Goal: Information Seeking & Learning: Learn about a topic

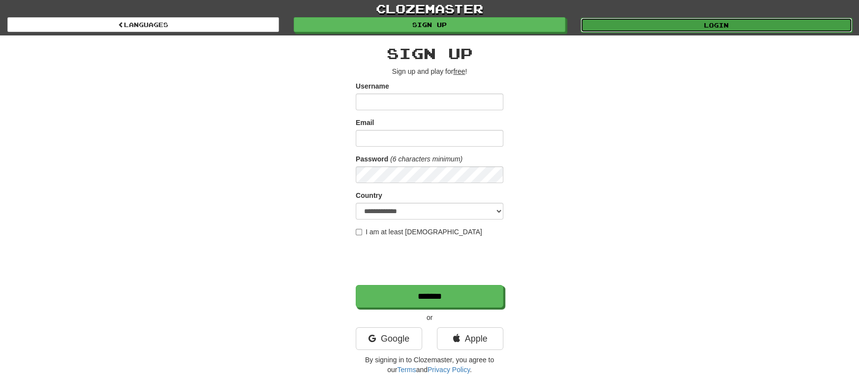
click at [776, 27] on link "Login" at bounding box center [716, 25] width 272 height 15
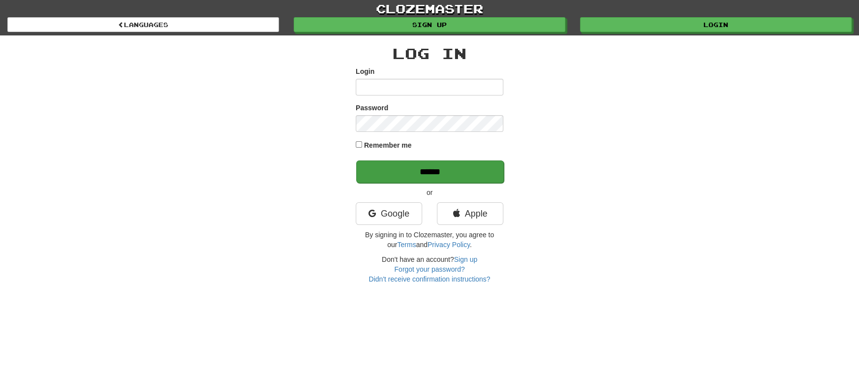
type input "**********"
click at [455, 171] on input "******" at bounding box center [430, 171] width 148 height 23
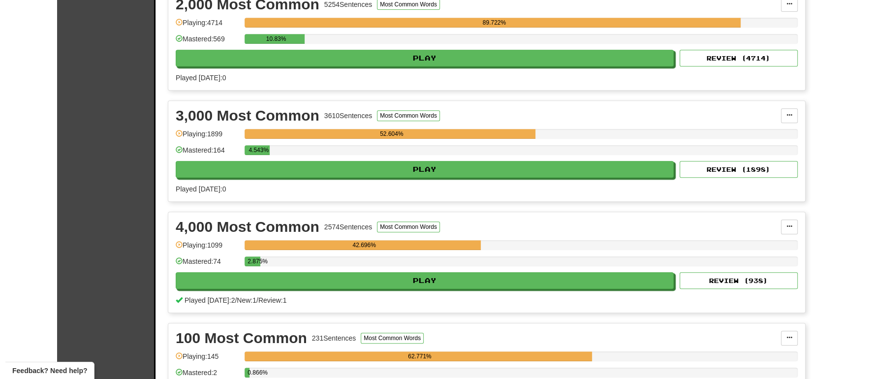
scroll to position [365, 0]
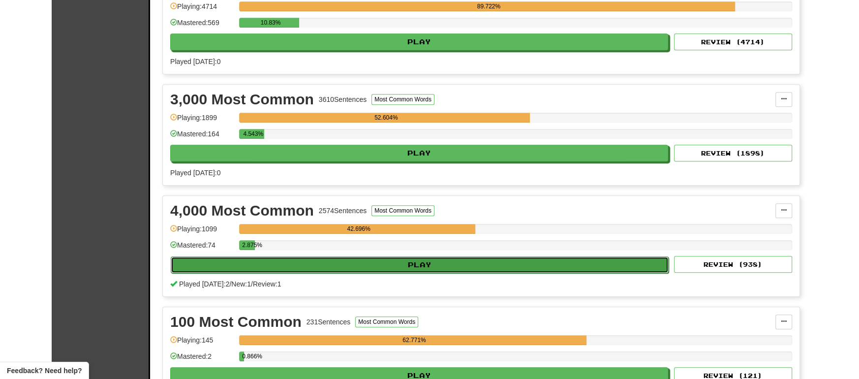
click at [487, 266] on button "Play" at bounding box center [420, 264] width 498 height 17
select select "**"
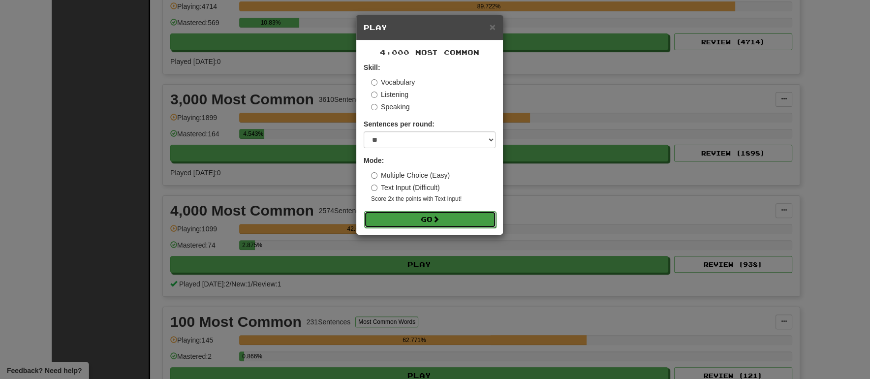
click at [439, 217] on span at bounding box center [435, 218] width 7 height 7
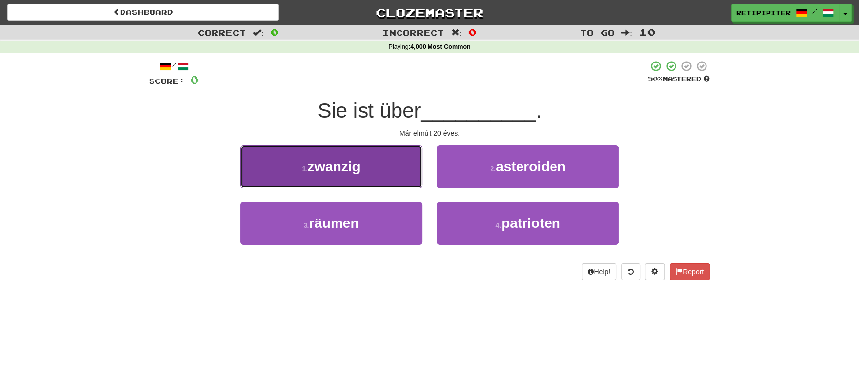
click at [364, 171] on button "1 . zwanzig" at bounding box center [331, 166] width 182 height 43
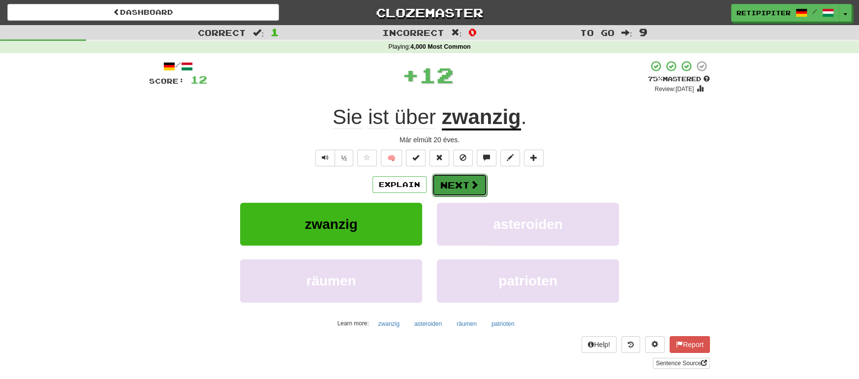
click at [472, 187] on span at bounding box center [474, 184] width 9 height 9
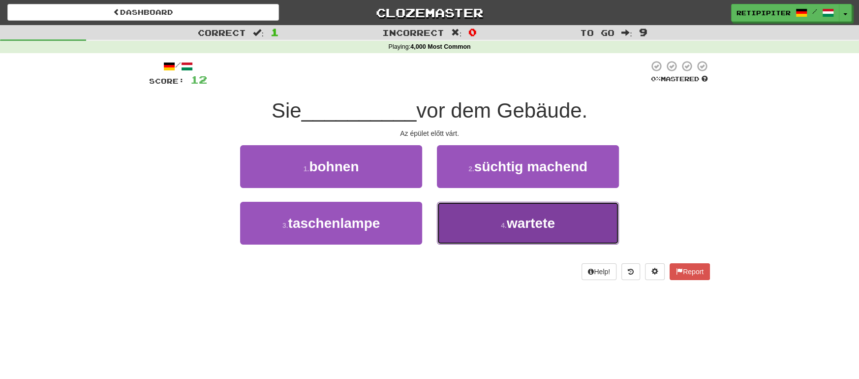
click at [544, 224] on span "wartete" at bounding box center [531, 222] width 48 height 15
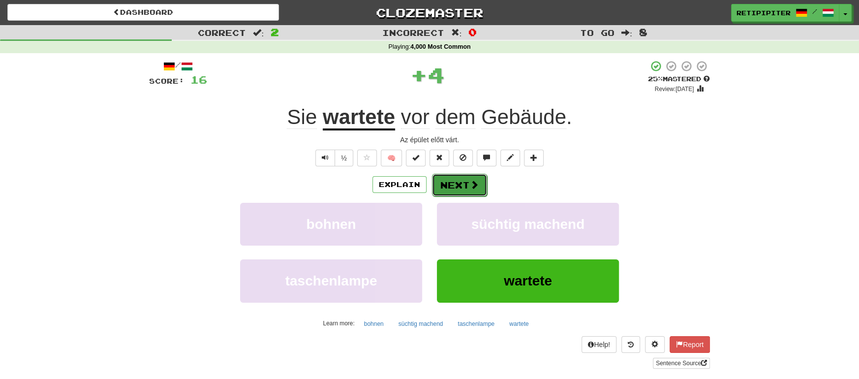
click at [459, 184] on button "Next" at bounding box center [459, 185] width 55 height 23
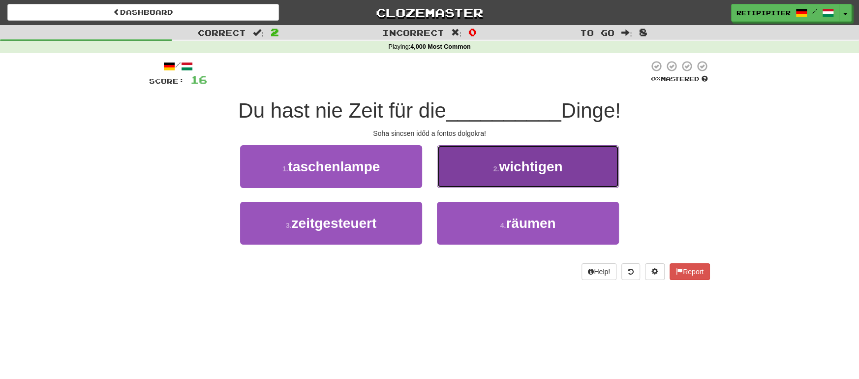
click at [511, 175] on button "2 . wichtigen" at bounding box center [528, 166] width 182 height 43
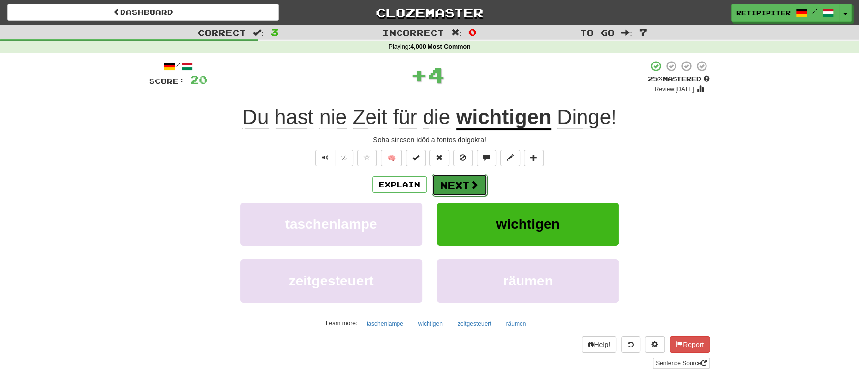
click at [460, 183] on button "Next" at bounding box center [459, 185] width 55 height 23
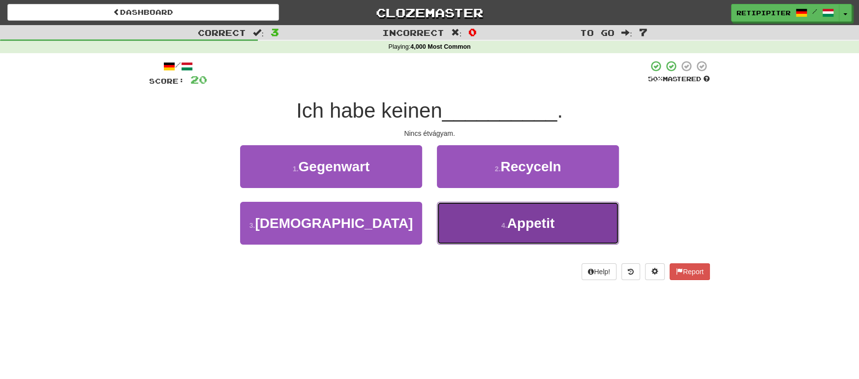
click at [560, 218] on button "4 . Appetit" at bounding box center [528, 223] width 182 height 43
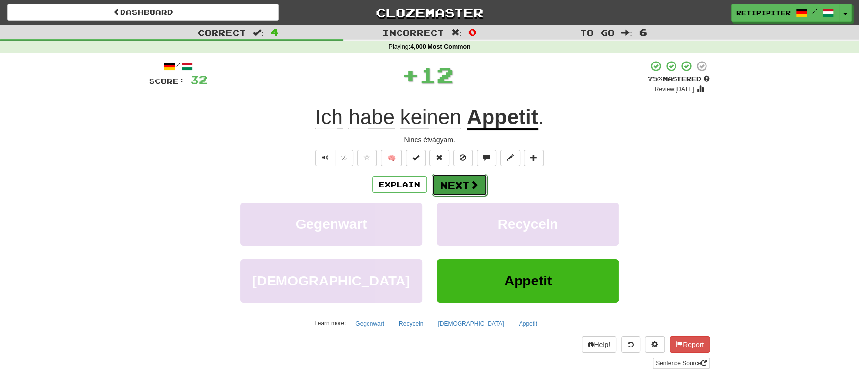
click at [447, 178] on button "Next" at bounding box center [459, 185] width 55 height 23
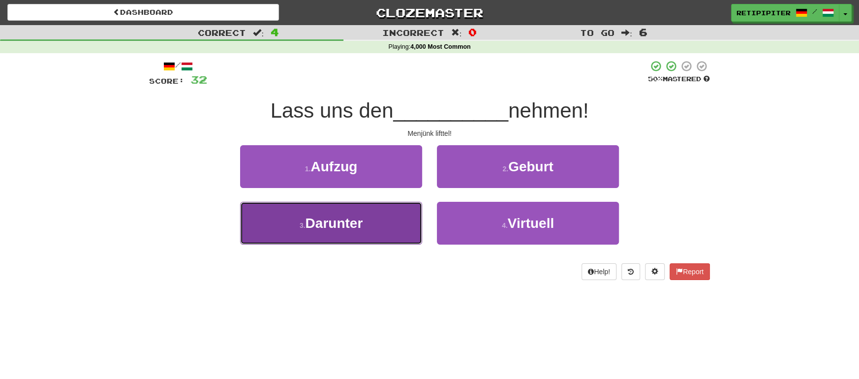
click at [373, 230] on button "3 . Darunter" at bounding box center [331, 223] width 182 height 43
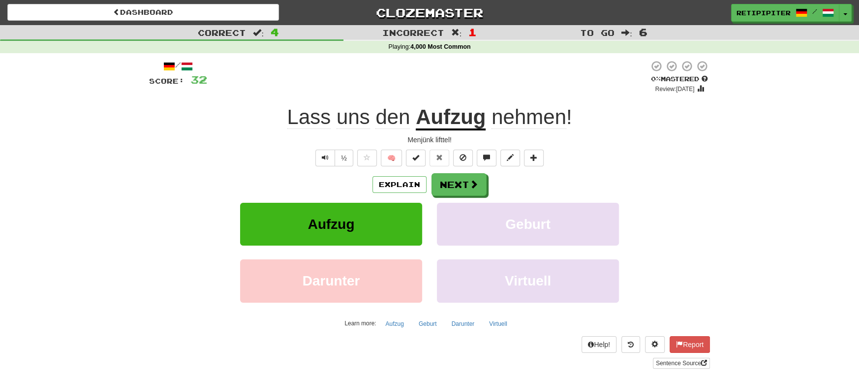
click at [451, 119] on u "Aufzug" at bounding box center [451, 117] width 70 height 25
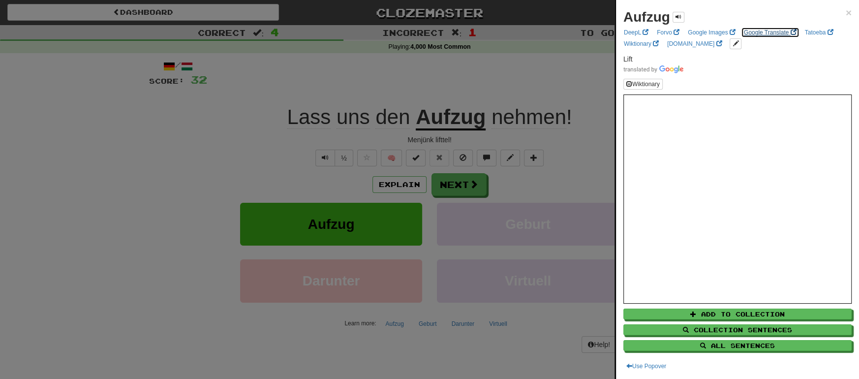
click at [760, 29] on link "Google Translate" at bounding box center [770, 32] width 59 height 11
click at [463, 189] on div at bounding box center [429, 189] width 859 height 379
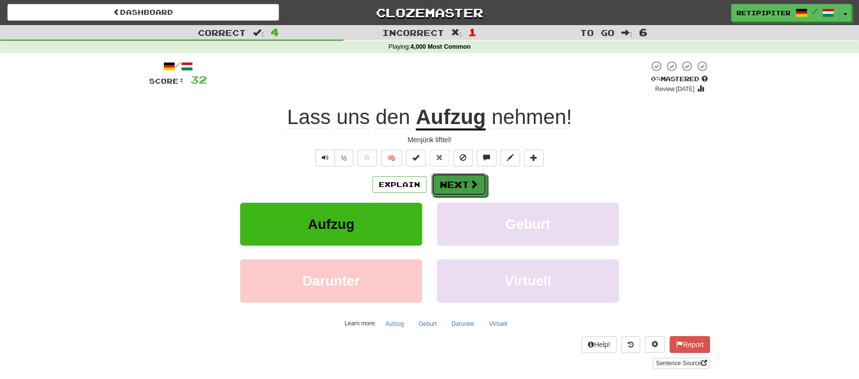
click at [474, 169] on div "/ Score: 32 0 % Mastered Review: 2025-08-19 Lass uns den Aufzug nehmen ! Menjün…" at bounding box center [429, 214] width 561 height 308
click at [468, 182] on button "Next" at bounding box center [459, 185] width 55 height 23
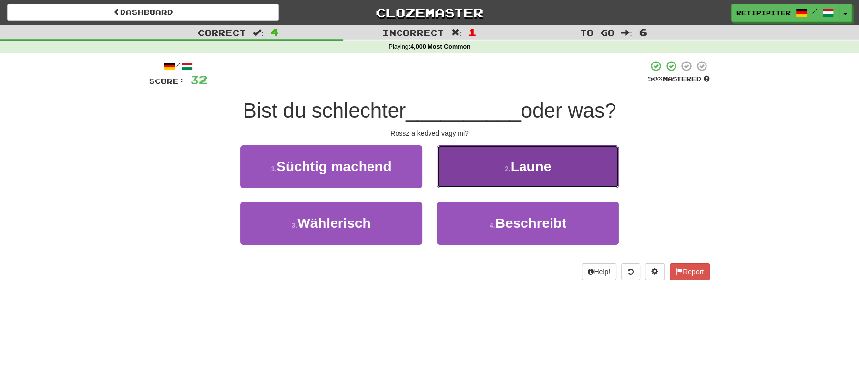
click at [519, 175] on button "2 . Laune" at bounding box center [528, 166] width 182 height 43
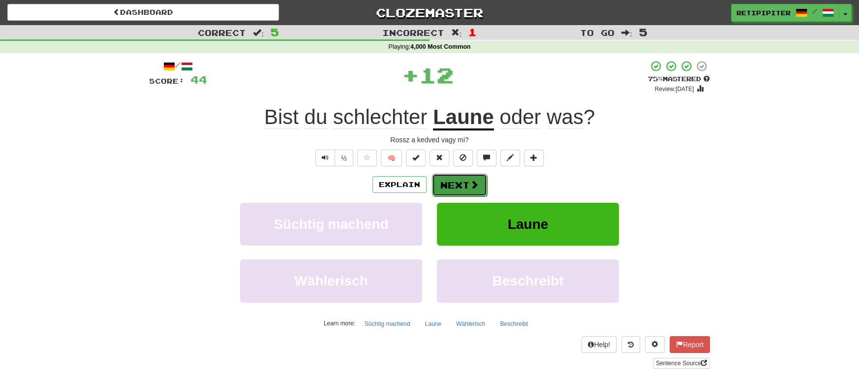
click at [461, 184] on button "Next" at bounding box center [459, 185] width 55 height 23
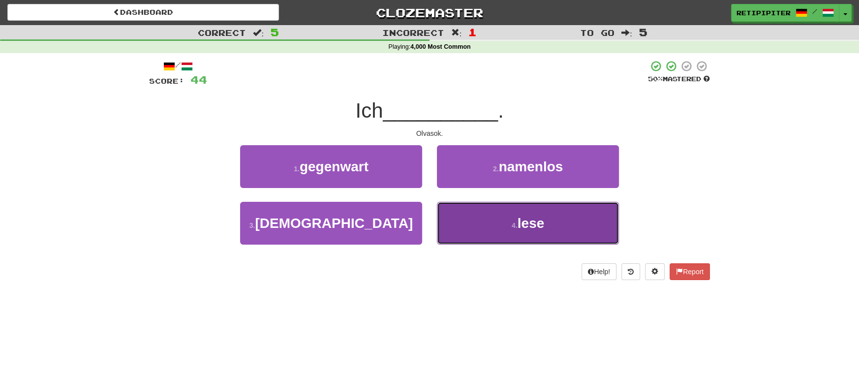
click at [529, 223] on span "lese" at bounding box center [531, 222] width 27 height 15
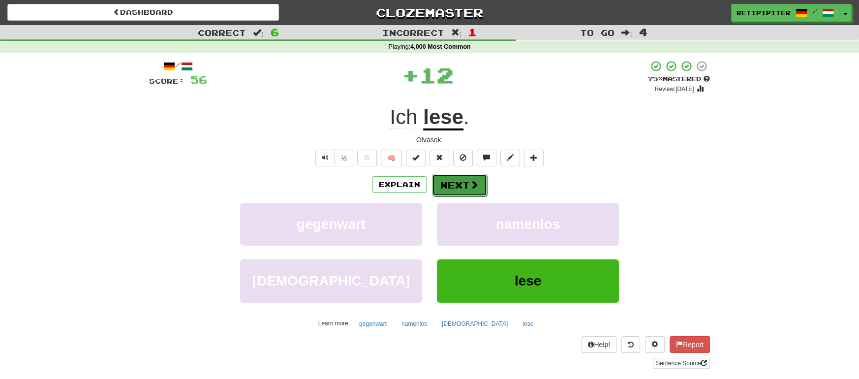
click at [457, 181] on button "Next" at bounding box center [459, 185] width 55 height 23
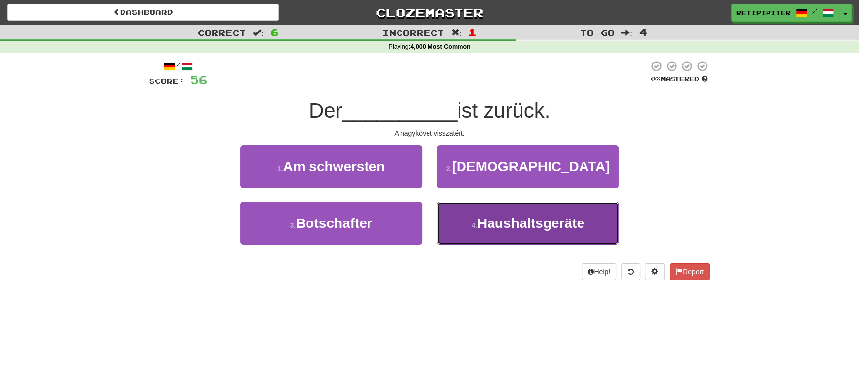
click at [516, 226] on span "Haushaltsgeräte" at bounding box center [530, 222] width 107 height 15
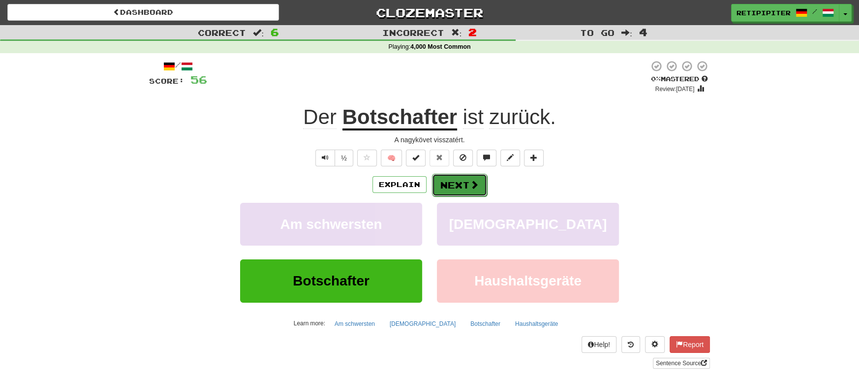
click at [460, 177] on button "Next" at bounding box center [459, 185] width 55 height 23
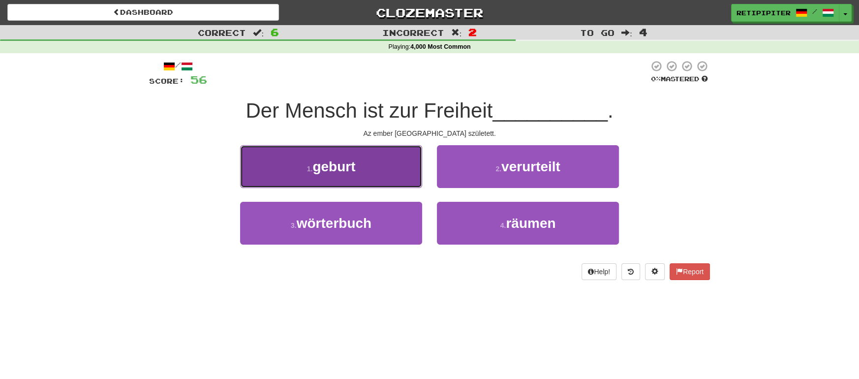
click at [352, 173] on span "geburt" at bounding box center [333, 166] width 43 height 15
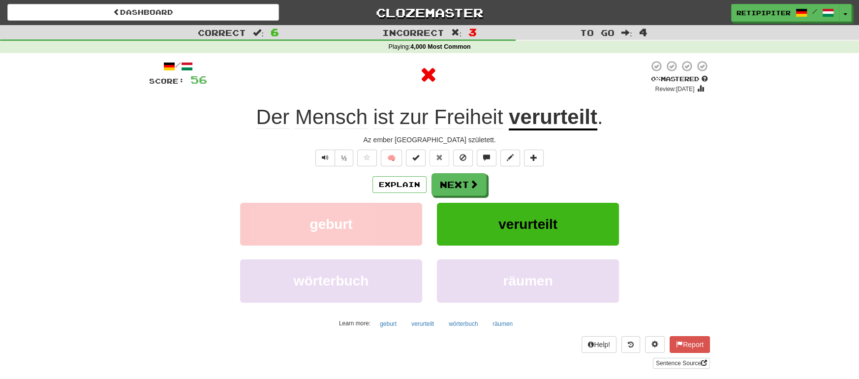
click at [558, 123] on u "verurteilt" at bounding box center [553, 117] width 89 height 25
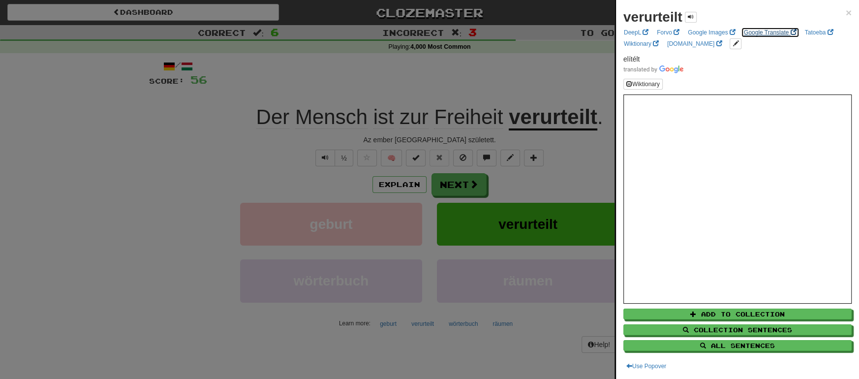
click at [759, 31] on link "Google Translate" at bounding box center [770, 32] width 59 height 11
click at [461, 185] on div at bounding box center [429, 189] width 859 height 379
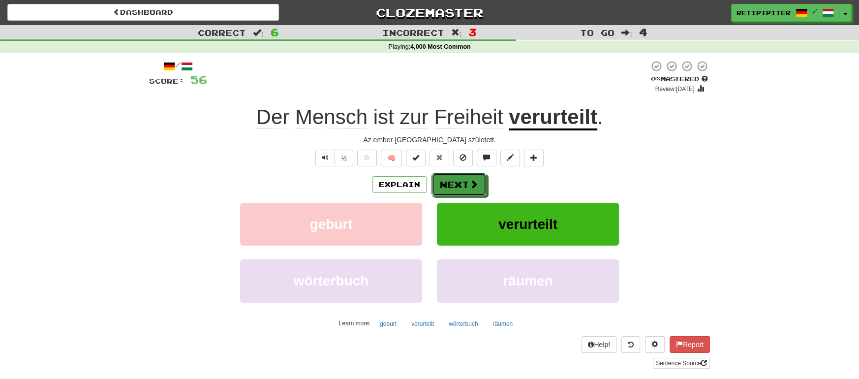
click at [461, 185] on button "Next" at bounding box center [458, 184] width 55 height 23
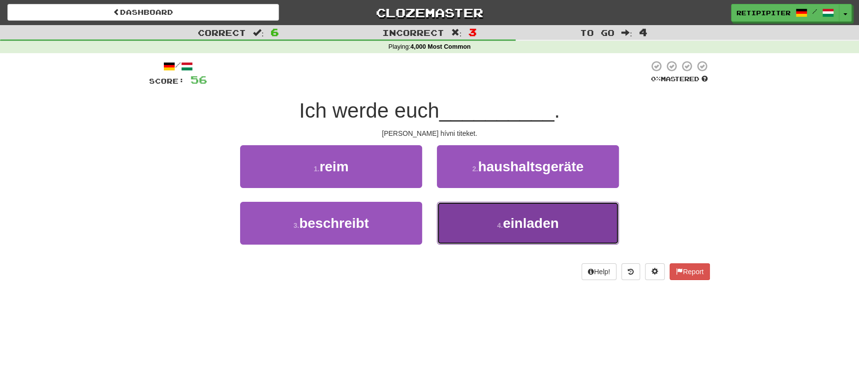
click at [532, 232] on button "4 . einladen" at bounding box center [528, 223] width 182 height 43
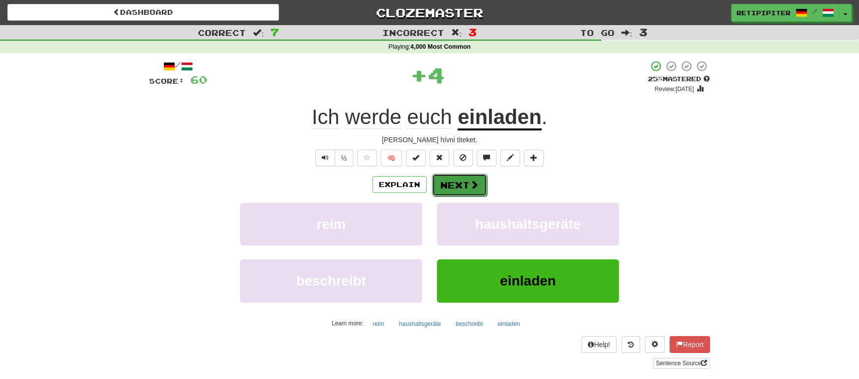
click at [465, 174] on button "Next" at bounding box center [459, 185] width 55 height 23
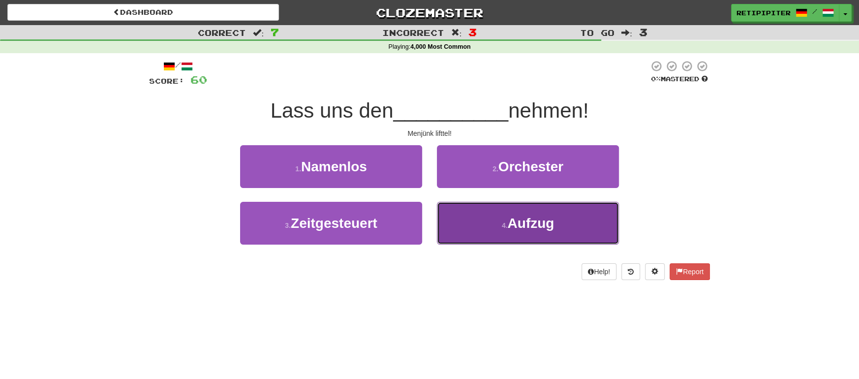
click at [523, 228] on span "Aufzug" at bounding box center [530, 222] width 47 height 15
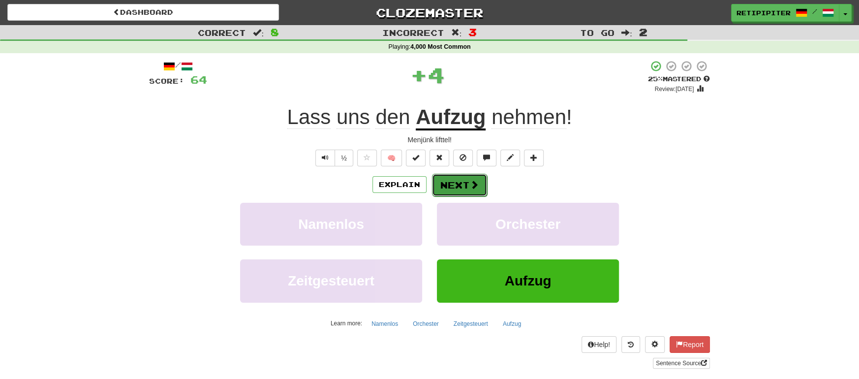
click at [470, 186] on span at bounding box center [474, 184] width 9 height 9
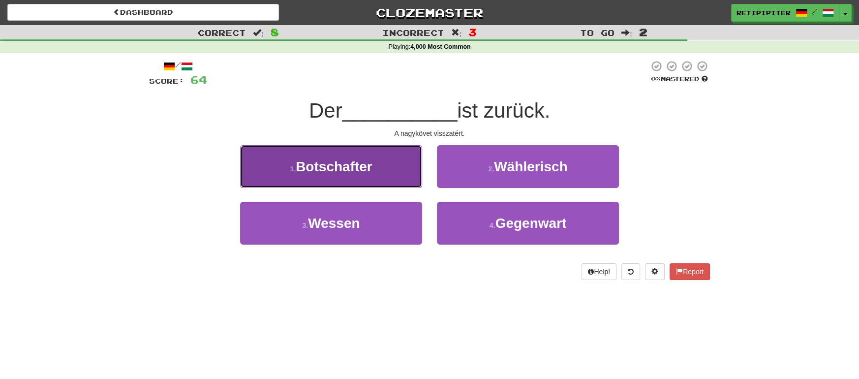
click at [359, 175] on button "1 . Botschafter" at bounding box center [331, 166] width 182 height 43
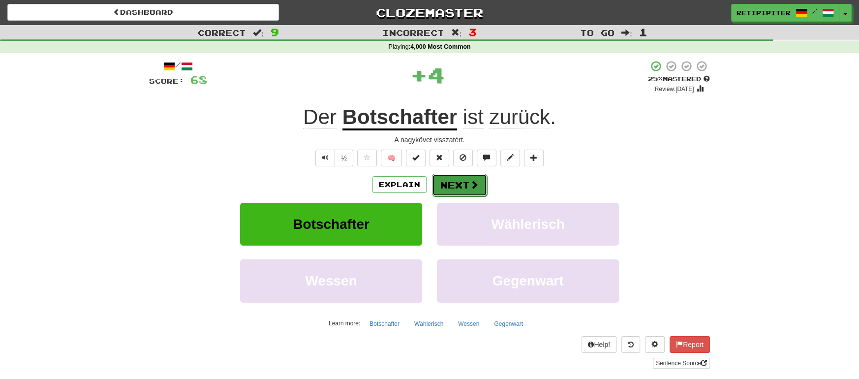
click at [460, 188] on button "Next" at bounding box center [459, 185] width 55 height 23
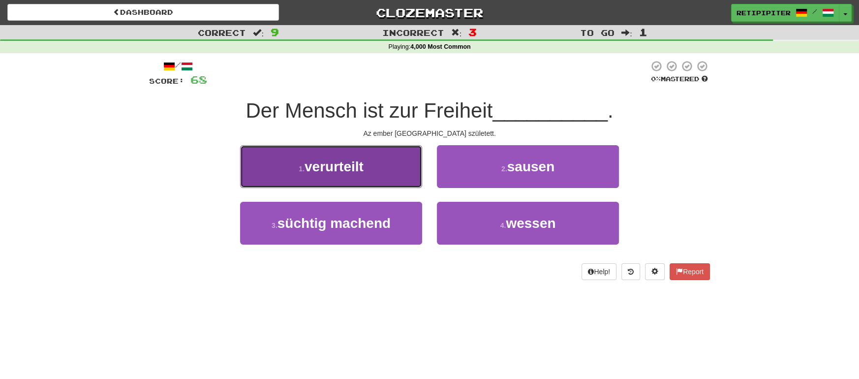
click at [323, 174] on span "verurteilt" at bounding box center [334, 166] width 59 height 15
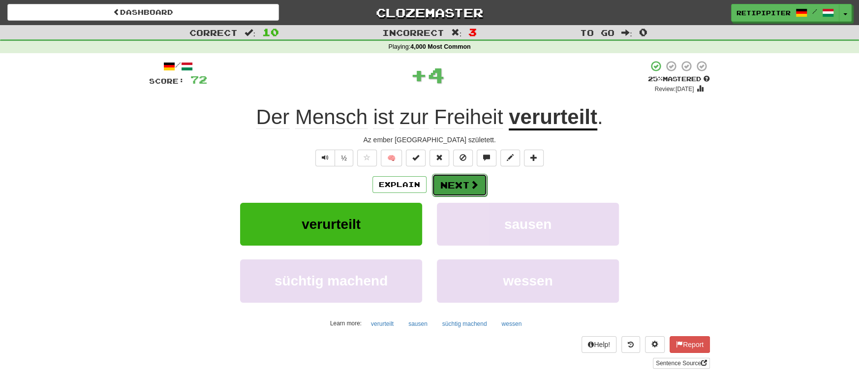
click at [466, 190] on button "Next" at bounding box center [459, 185] width 55 height 23
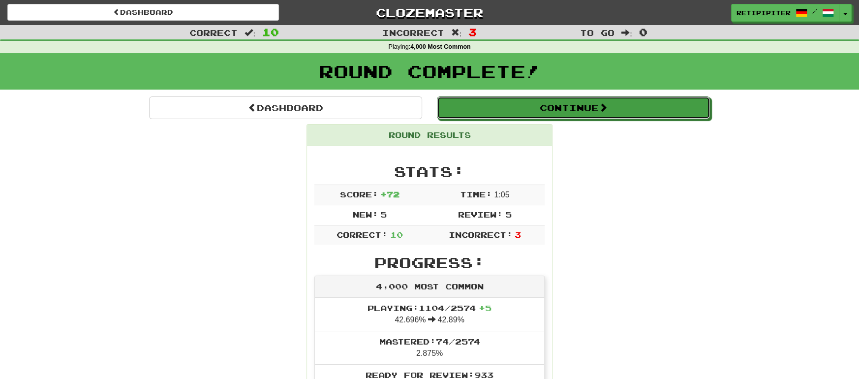
click at [567, 109] on button "Continue" at bounding box center [573, 107] width 273 height 23
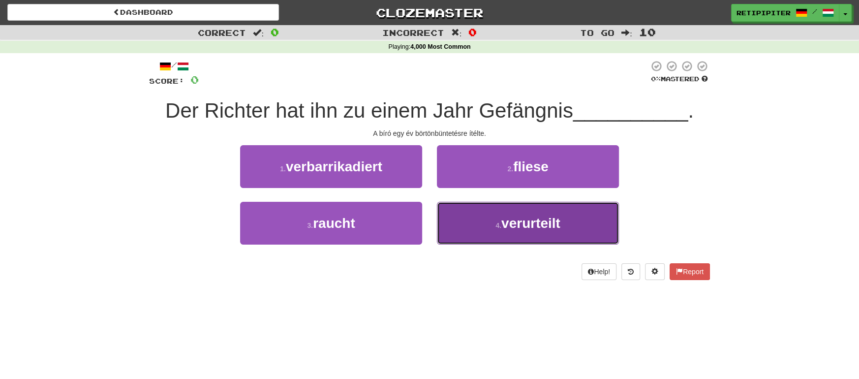
click at [536, 228] on span "verurteilt" at bounding box center [530, 222] width 59 height 15
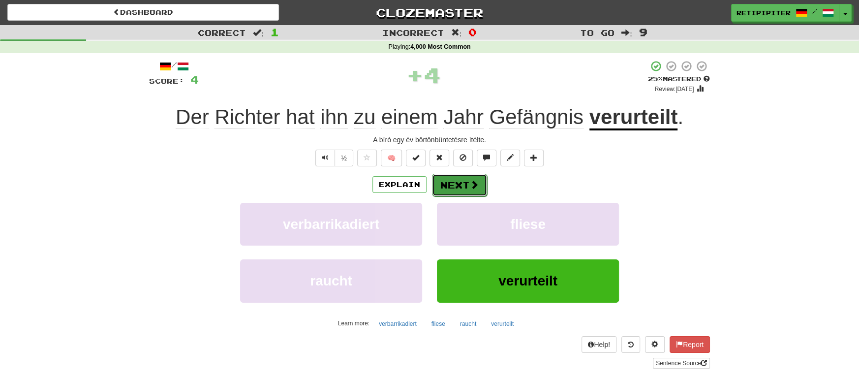
click at [463, 183] on button "Next" at bounding box center [459, 185] width 55 height 23
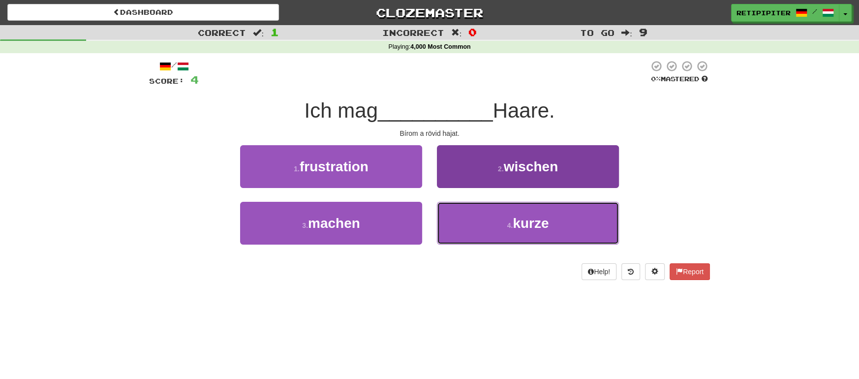
drag, startPoint x: 543, startPoint y: 226, endPoint x: 531, endPoint y: 227, distance: 12.3
click at [540, 226] on span "kurze" at bounding box center [531, 222] width 36 height 15
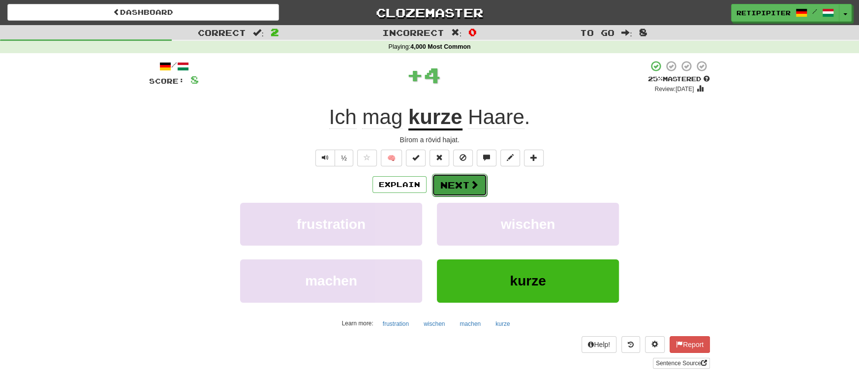
click at [456, 186] on button "Next" at bounding box center [459, 185] width 55 height 23
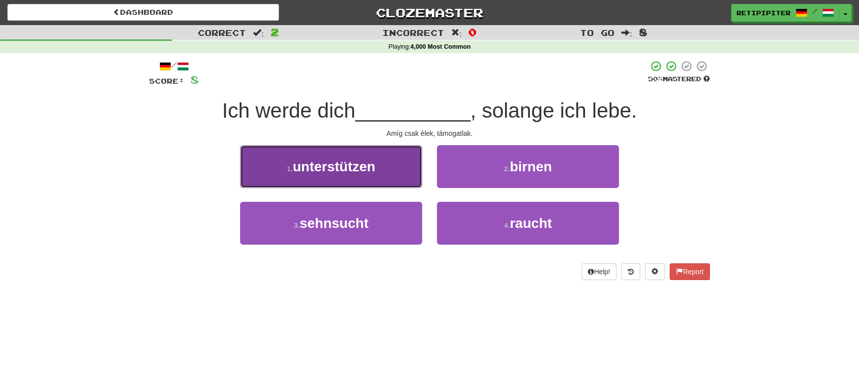
click at [334, 169] on span "unterstützen" at bounding box center [334, 166] width 83 height 15
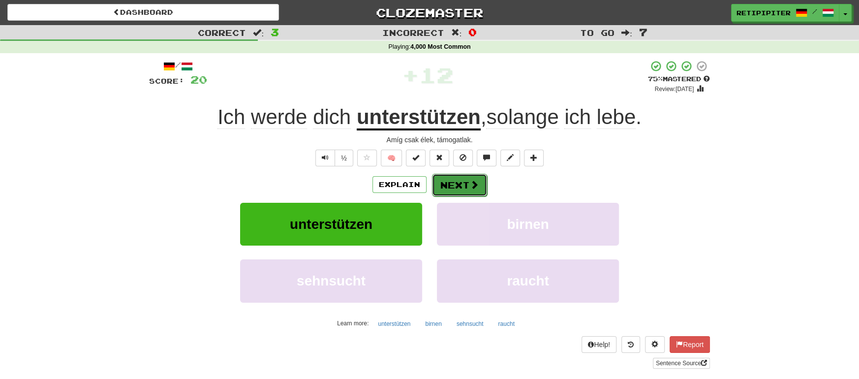
click at [454, 188] on button "Next" at bounding box center [459, 185] width 55 height 23
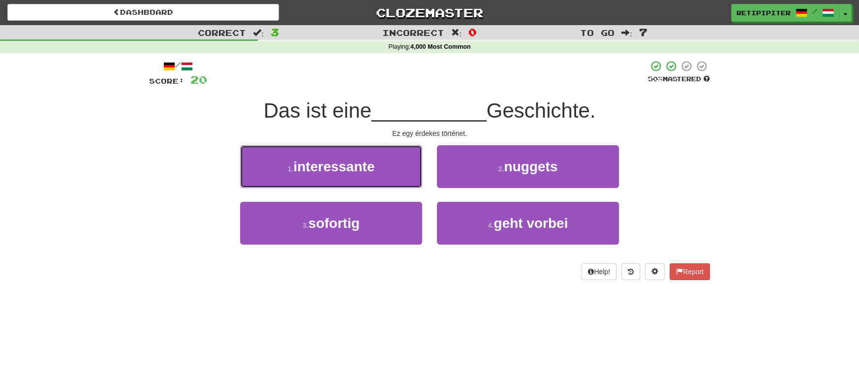
drag, startPoint x: 360, startPoint y: 169, endPoint x: 370, endPoint y: 169, distance: 10.8
click at [361, 169] on span "interessante" at bounding box center [333, 166] width 81 height 15
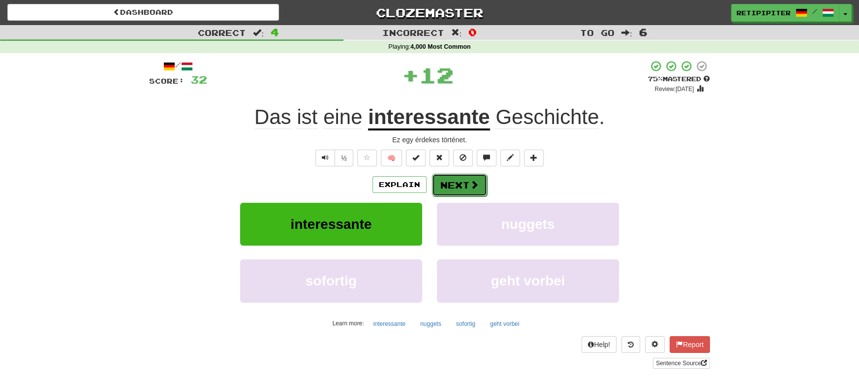
click at [458, 186] on button "Next" at bounding box center [459, 185] width 55 height 23
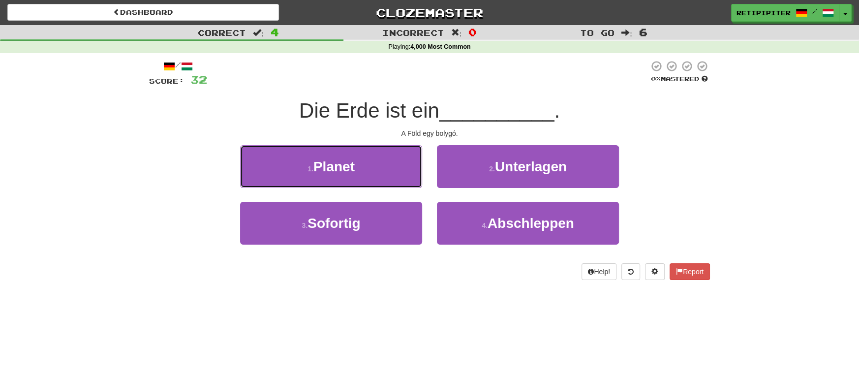
drag, startPoint x: 379, startPoint y: 166, endPoint x: 384, endPoint y: 169, distance: 5.7
click at [379, 167] on button "1 . Planet" at bounding box center [331, 166] width 182 height 43
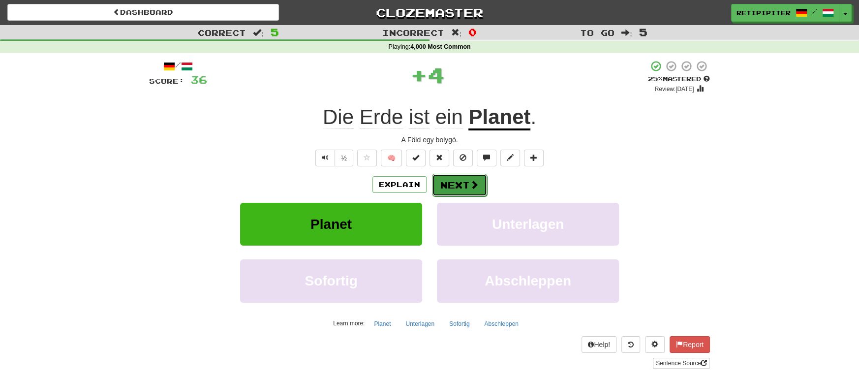
click at [458, 186] on button "Next" at bounding box center [459, 185] width 55 height 23
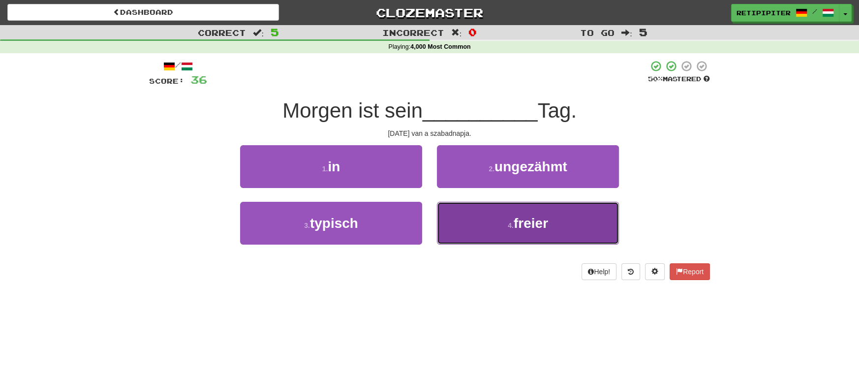
click at [532, 235] on button "4 . freier" at bounding box center [528, 223] width 182 height 43
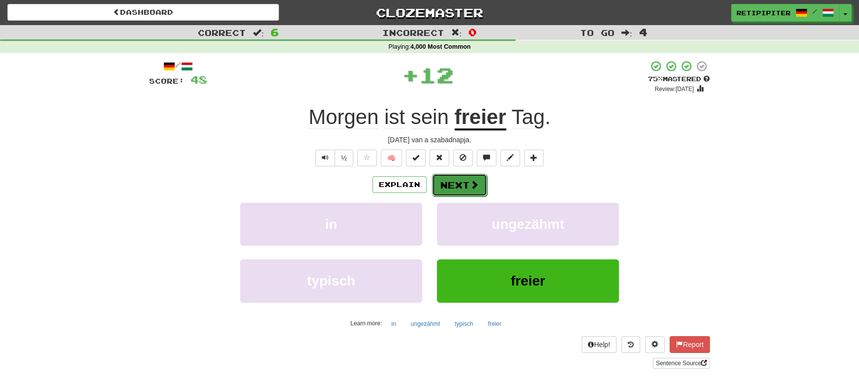
click at [461, 187] on button "Next" at bounding box center [459, 185] width 55 height 23
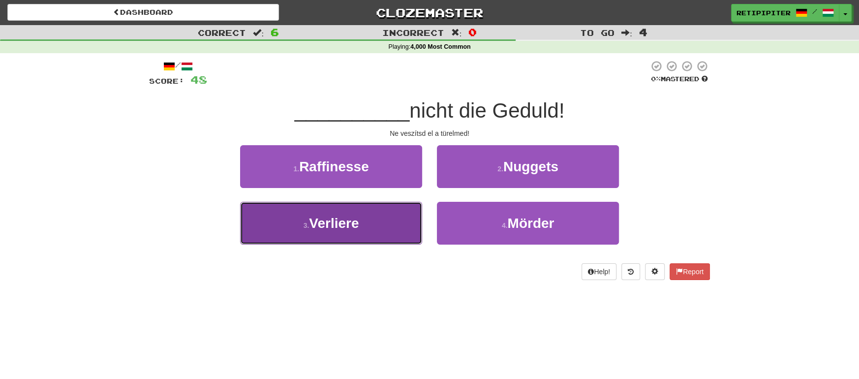
click at [336, 229] on span "Verliere" at bounding box center [334, 222] width 50 height 15
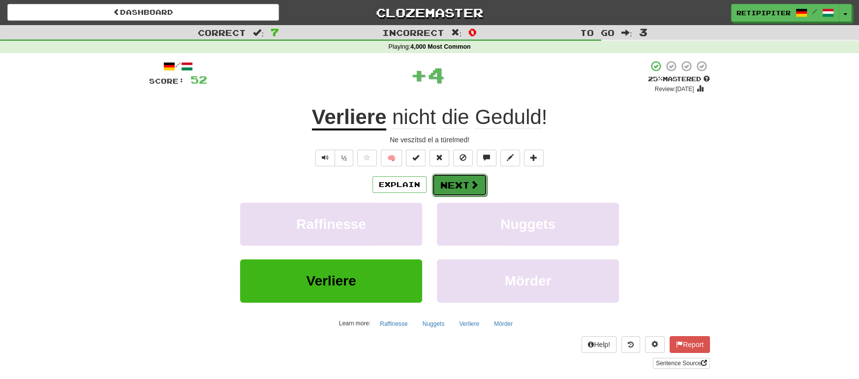
click at [451, 183] on button "Next" at bounding box center [459, 185] width 55 height 23
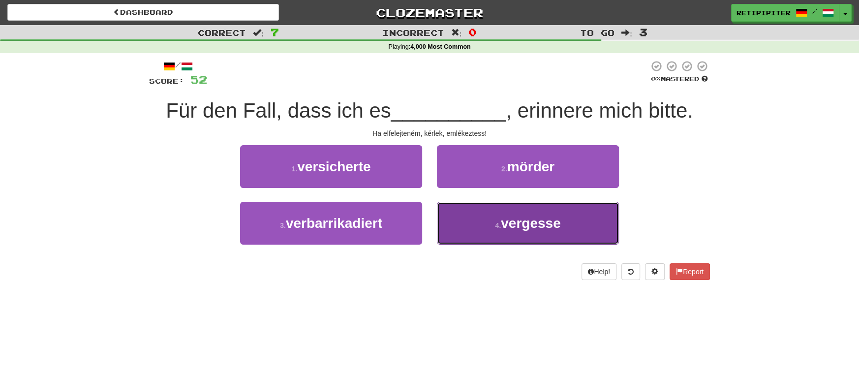
click at [519, 218] on span "vergesse" at bounding box center [531, 222] width 60 height 15
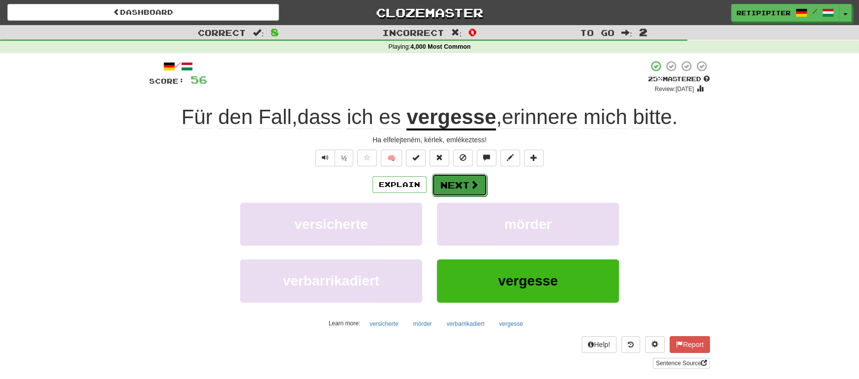
click at [471, 184] on span at bounding box center [474, 184] width 9 height 9
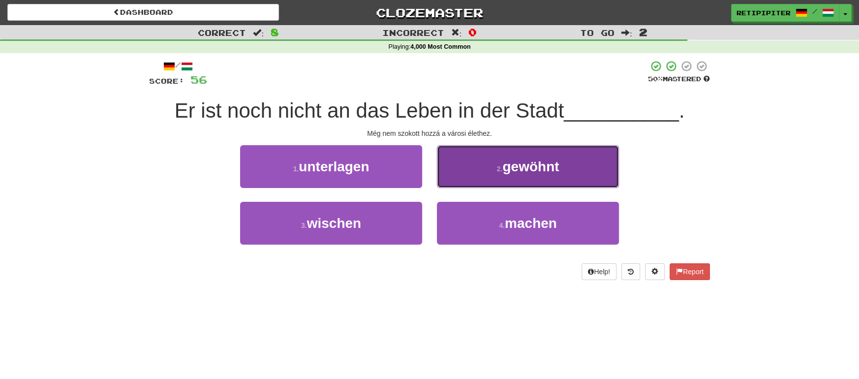
click at [539, 174] on span "gewöhnt" at bounding box center [530, 166] width 57 height 15
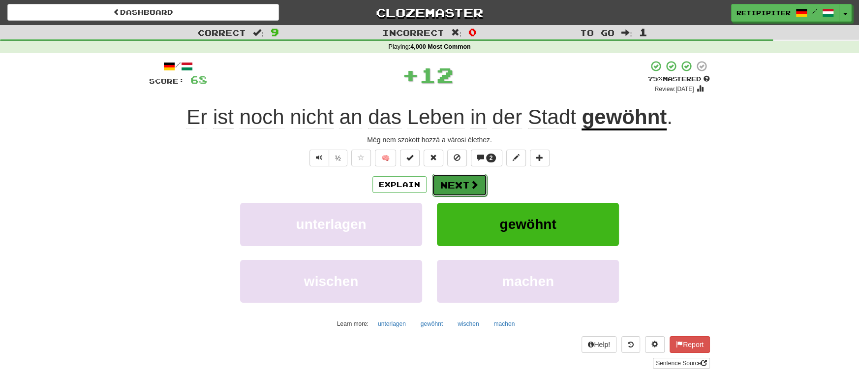
click at [452, 183] on button "Next" at bounding box center [459, 185] width 55 height 23
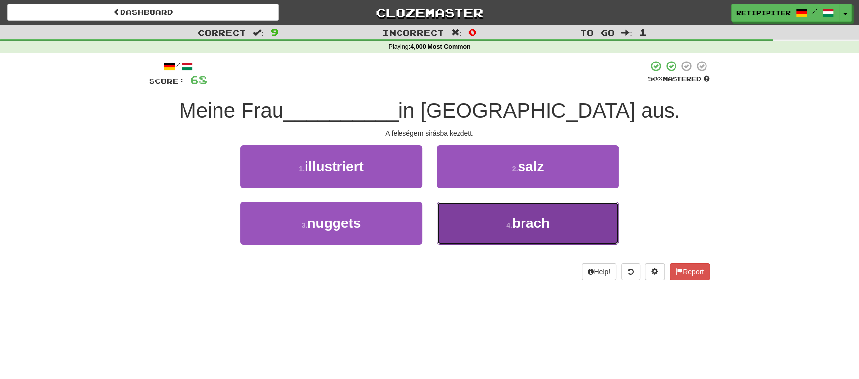
click at [521, 225] on span "brach" at bounding box center [530, 222] width 37 height 15
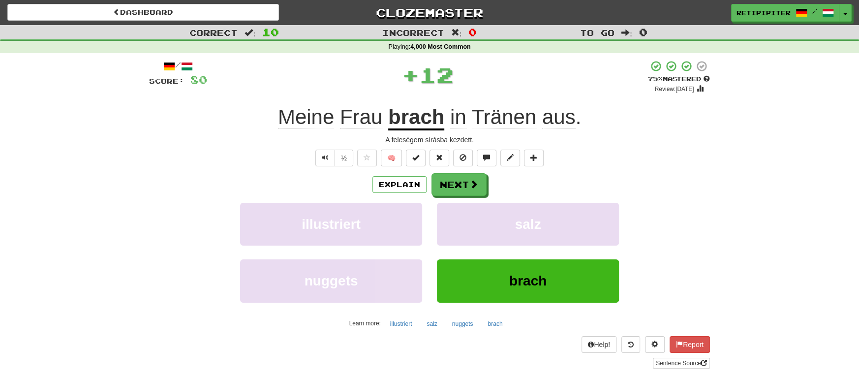
click at [412, 124] on u "brach" at bounding box center [416, 117] width 56 height 25
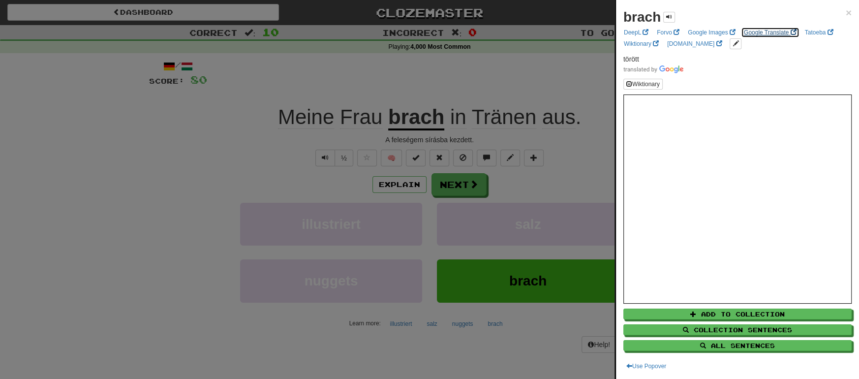
click at [768, 30] on link "Google Translate" at bounding box center [770, 32] width 59 height 11
click at [507, 122] on div at bounding box center [429, 189] width 859 height 379
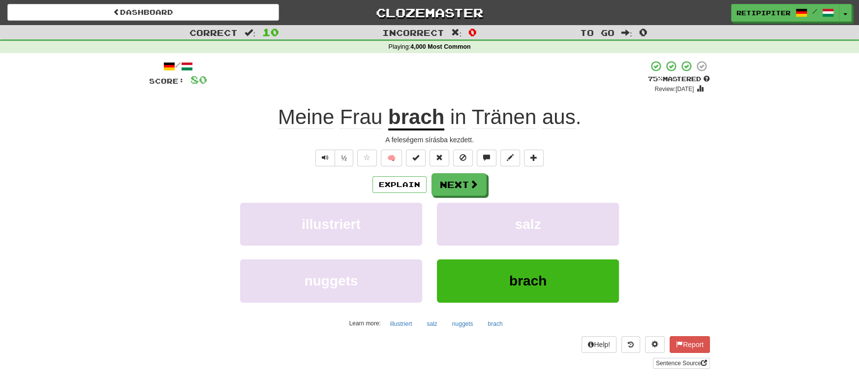
click at [505, 121] on span "Tränen" at bounding box center [504, 117] width 65 height 24
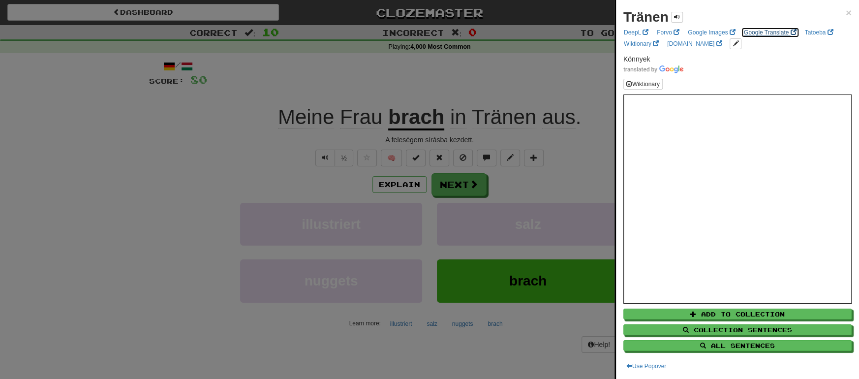
click at [763, 33] on link "Google Translate" at bounding box center [770, 32] width 59 height 11
click at [470, 179] on div at bounding box center [429, 189] width 859 height 379
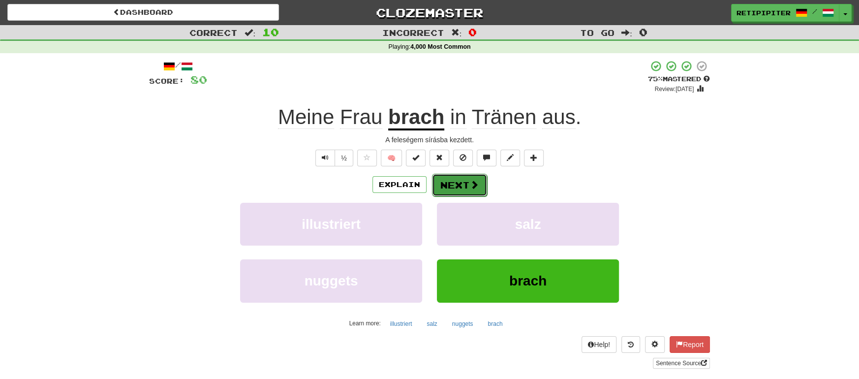
click at [470, 181] on span at bounding box center [474, 184] width 9 height 9
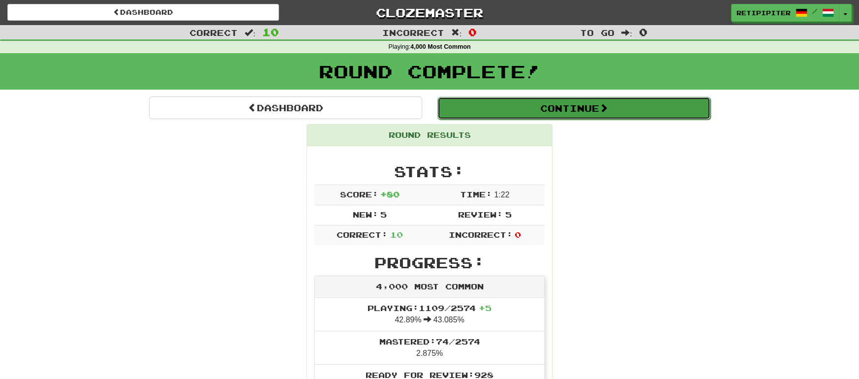
click at [627, 112] on button "Continue" at bounding box center [573, 108] width 273 height 23
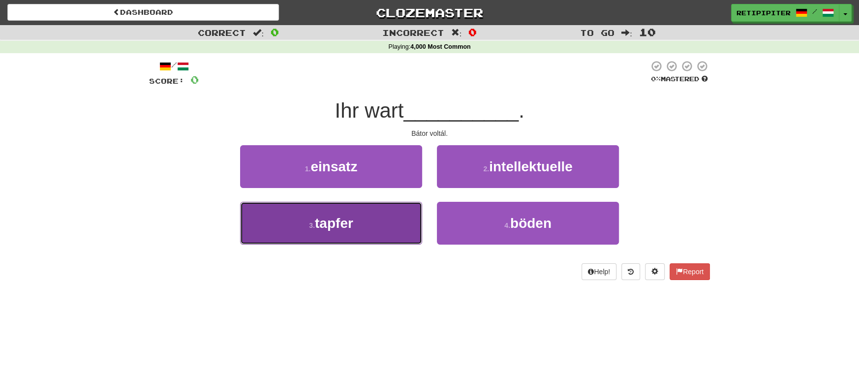
click at [358, 231] on button "3 . tapfer" at bounding box center [331, 223] width 182 height 43
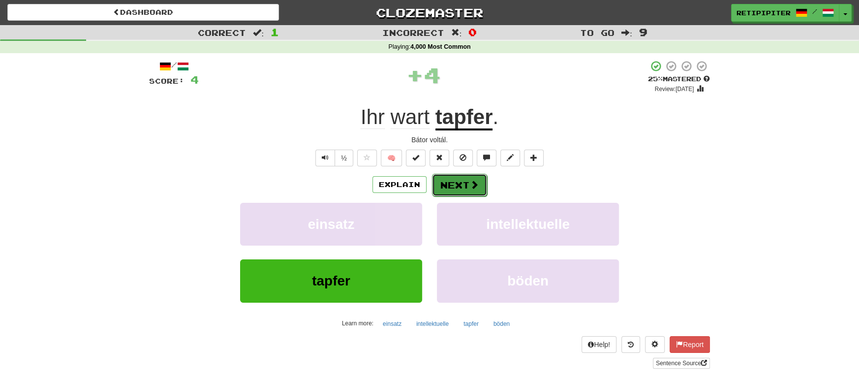
click at [467, 186] on button "Next" at bounding box center [459, 185] width 55 height 23
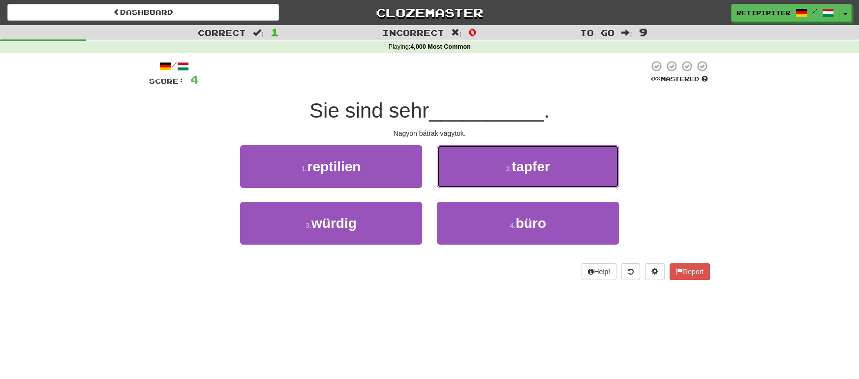
drag, startPoint x: 597, startPoint y: 146, endPoint x: 499, endPoint y: 67, distance: 125.6
click at [537, 90] on div "/ Score: 4 0 % Mastered Sie sind sehr __________ . Nagyon bátrak vagytok. 1 . r…" at bounding box center [429, 170] width 561 height 220
click at [552, 159] on button "2 . tapfer" at bounding box center [528, 166] width 182 height 43
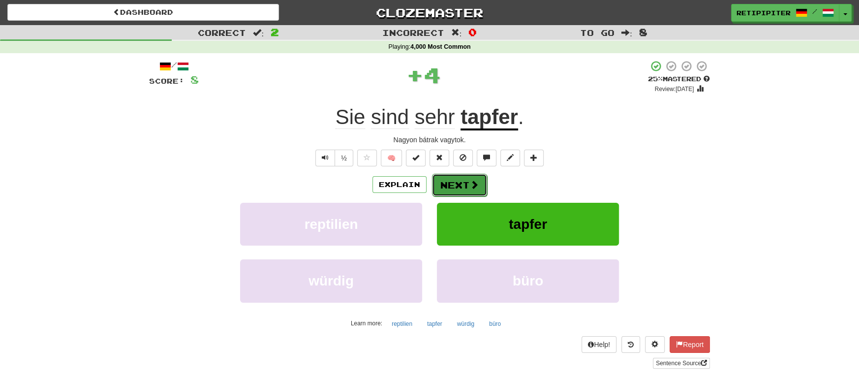
click at [463, 182] on button "Next" at bounding box center [459, 185] width 55 height 23
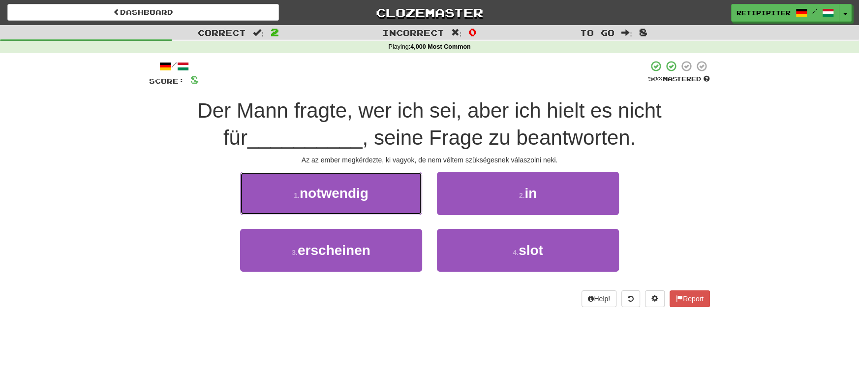
click at [353, 188] on span "notwendig" at bounding box center [334, 192] width 69 height 15
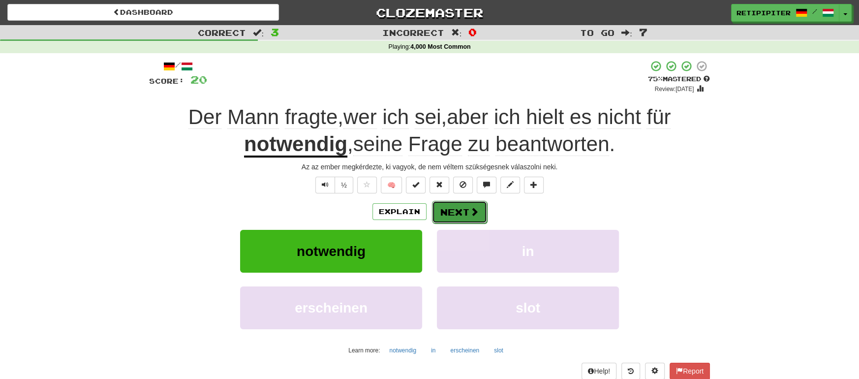
click at [466, 208] on button "Next" at bounding box center [459, 212] width 55 height 23
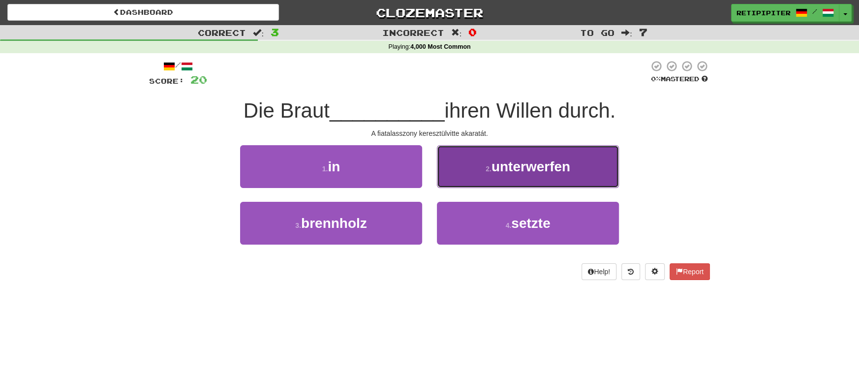
click at [544, 172] on span "unterwerfen" at bounding box center [530, 166] width 79 height 15
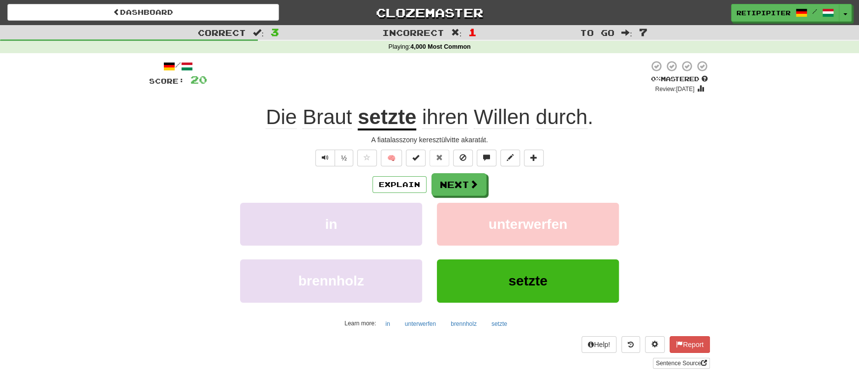
click at [323, 117] on span "Braut" at bounding box center [327, 117] width 49 height 24
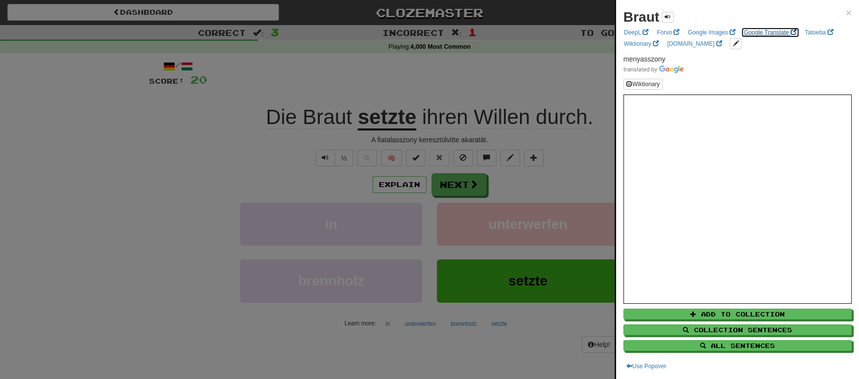
click at [768, 31] on link "Google Translate" at bounding box center [770, 32] width 59 height 11
click at [462, 184] on div at bounding box center [429, 189] width 859 height 379
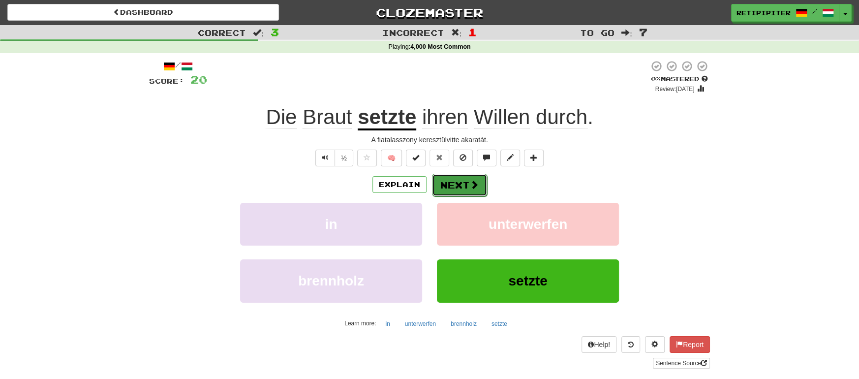
click at [464, 183] on button "Next" at bounding box center [459, 185] width 55 height 23
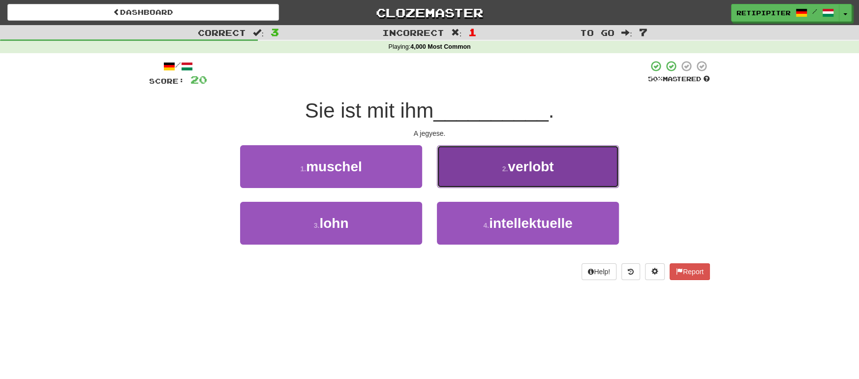
click at [525, 169] on span "verlobt" at bounding box center [531, 166] width 46 height 15
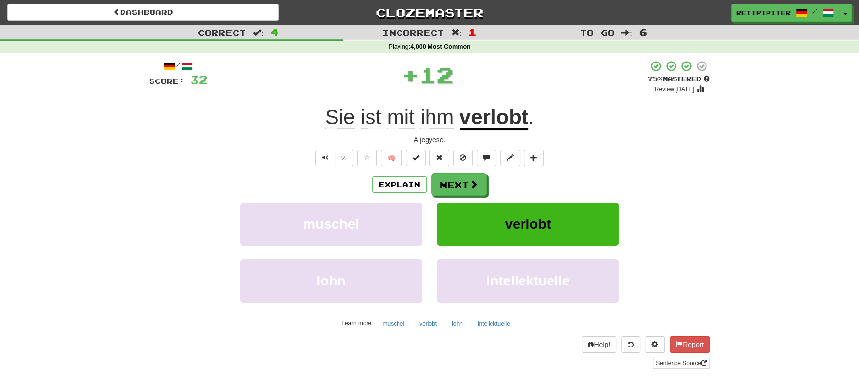
click at [498, 123] on u "verlobt" at bounding box center [493, 117] width 69 height 25
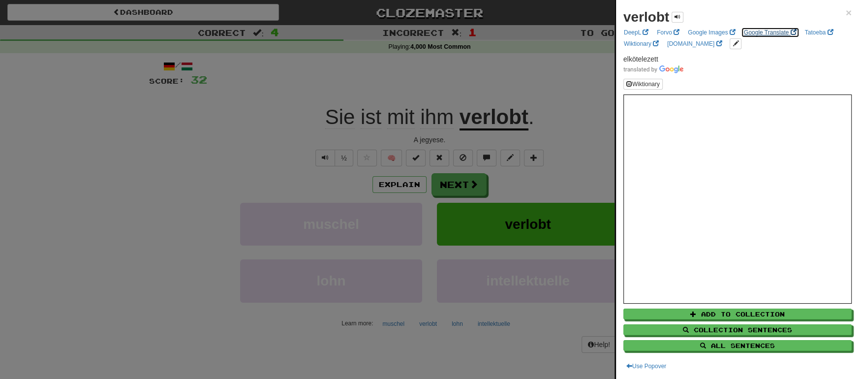
click at [769, 32] on link "Google Translate" at bounding box center [770, 32] width 59 height 11
click at [463, 192] on div at bounding box center [429, 189] width 859 height 379
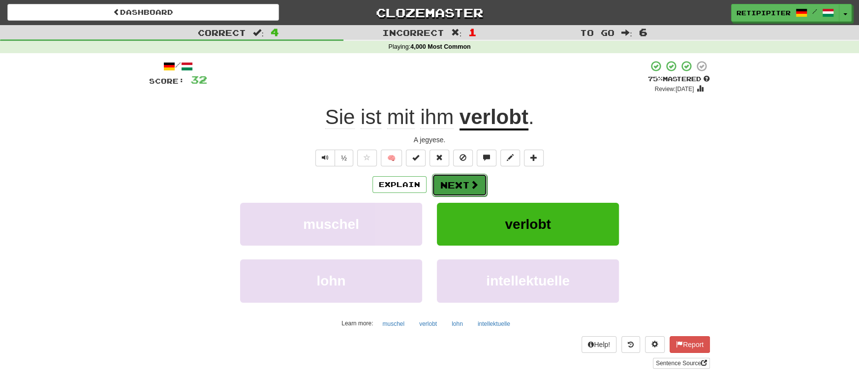
click at [457, 188] on button "Next" at bounding box center [459, 185] width 55 height 23
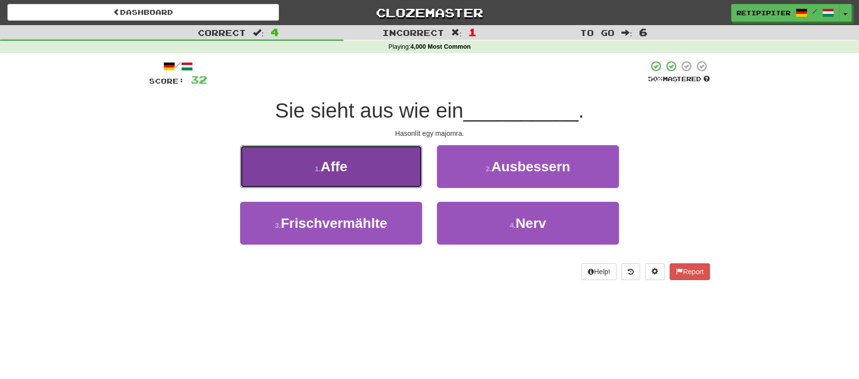
click at [372, 173] on button "1 . Affe" at bounding box center [331, 166] width 182 height 43
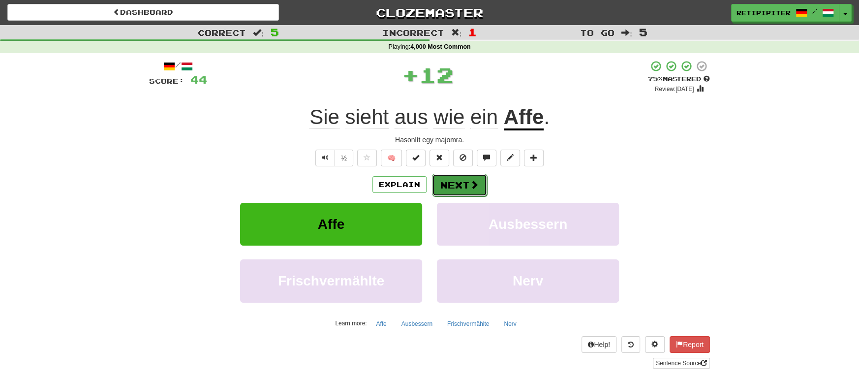
click at [472, 187] on span at bounding box center [474, 184] width 9 height 9
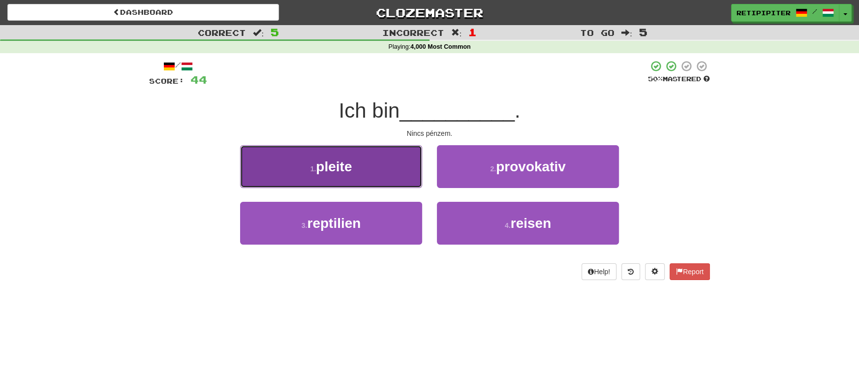
click at [357, 169] on button "1 . pleite" at bounding box center [331, 166] width 182 height 43
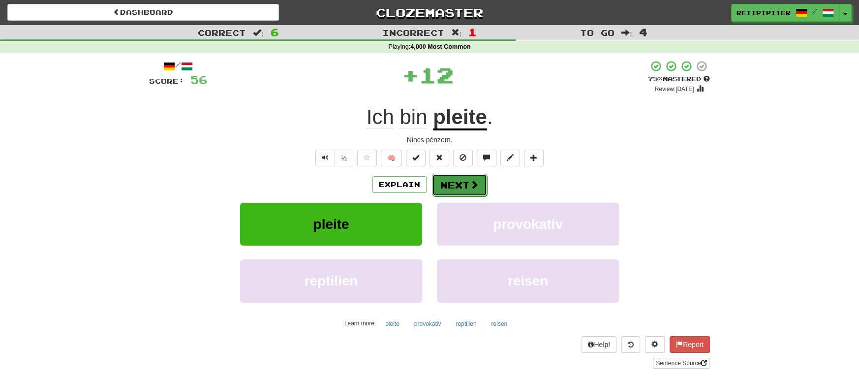
click at [458, 184] on button "Next" at bounding box center [459, 185] width 55 height 23
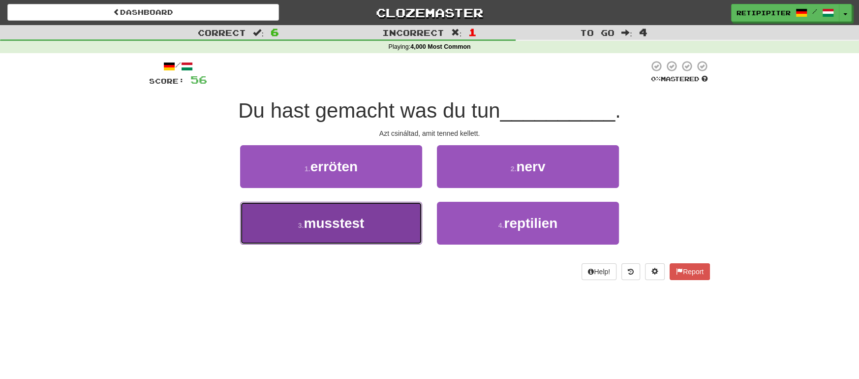
click at [360, 227] on span "musstest" at bounding box center [334, 222] width 61 height 15
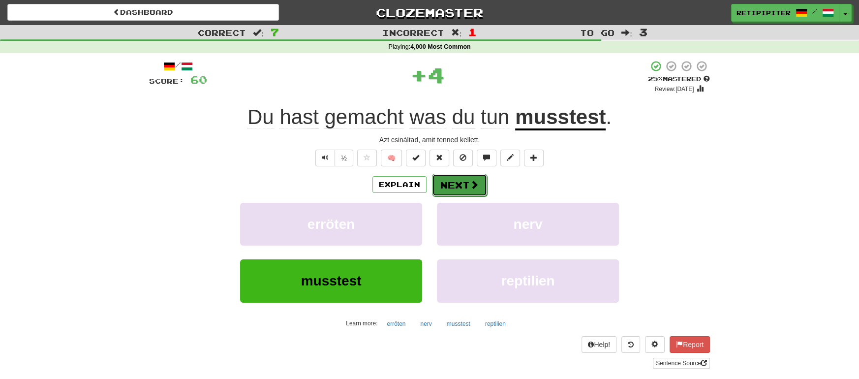
click at [471, 185] on span at bounding box center [474, 184] width 9 height 9
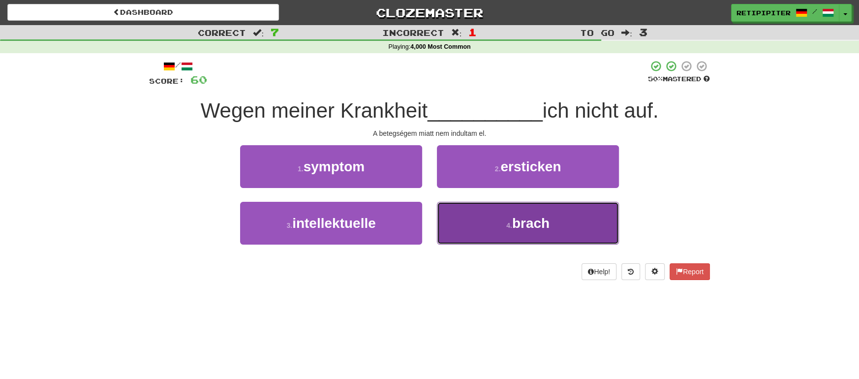
click at [525, 217] on span "brach" at bounding box center [530, 222] width 37 height 15
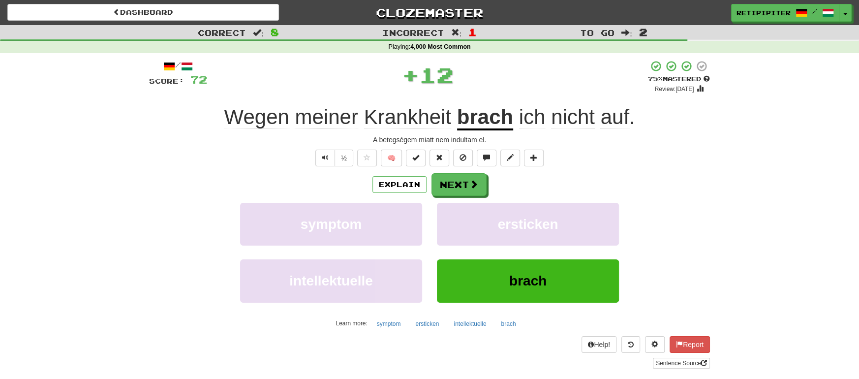
click at [489, 118] on u "brach" at bounding box center [485, 117] width 56 height 25
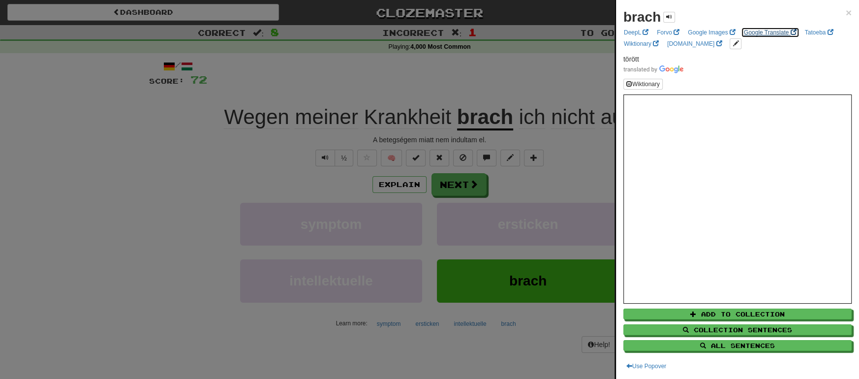
click at [762, 32] on link "Google Translate" at bounding box center [770, 32] width 59 height 11
drag, startPoint x: 465, startPoint y: 175, endPoint x: 465, endPoint y: 181, distance: 5.4
click at [465, 179] on div at bounding box center [429, 189] width 859 height 379
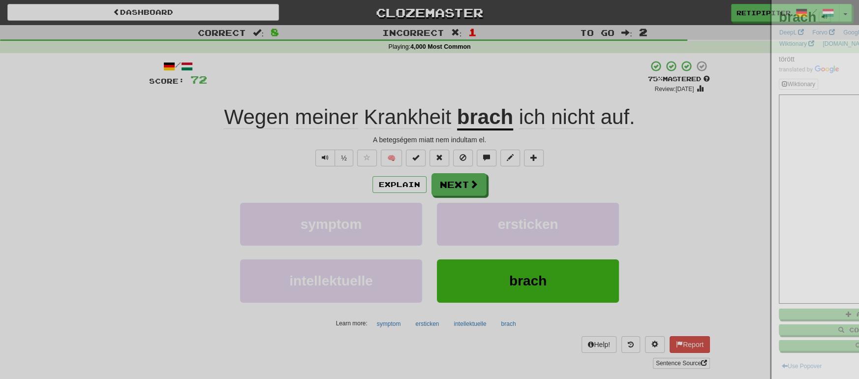
click at [465, 181] on div at bounding box center [429, 189] width 859 height 379
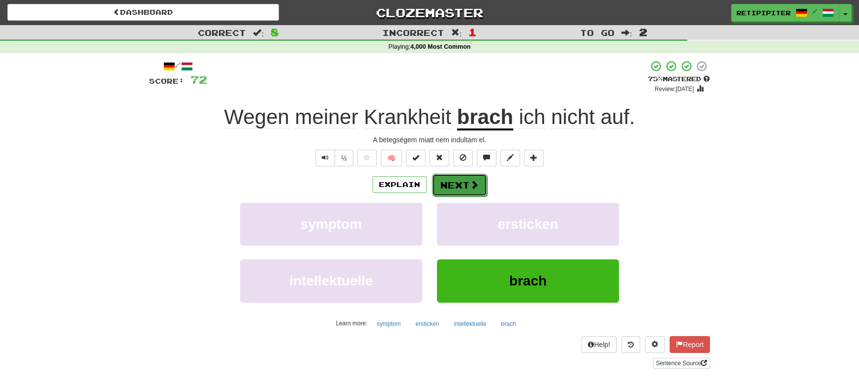
click at [463, 182] on button "Next" at bounding box center [459, 185] width 55 height 23
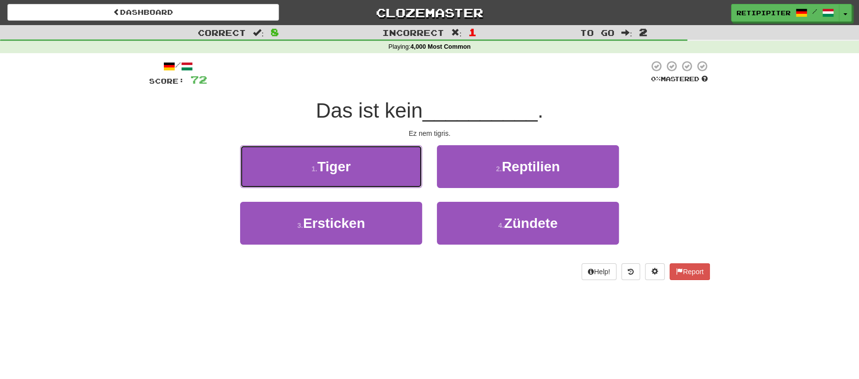
click at [386, 167] on button "1 . Tiger" at bounding box center [331, 166] width 182 height 43
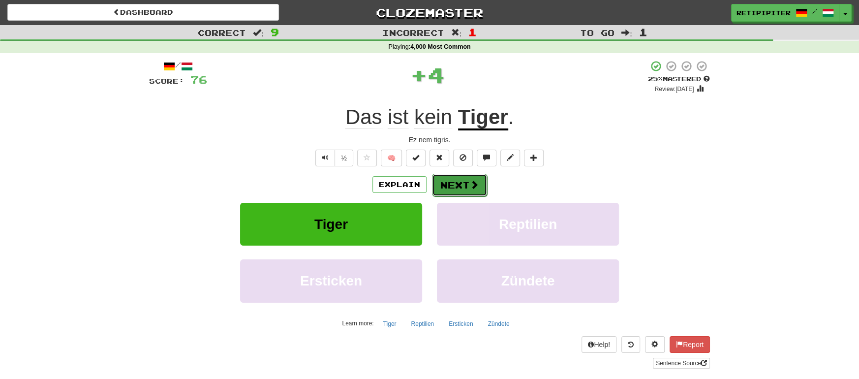
click at [454, 183] on button "Next" at bounding box center [459, 185] width 55 height 23
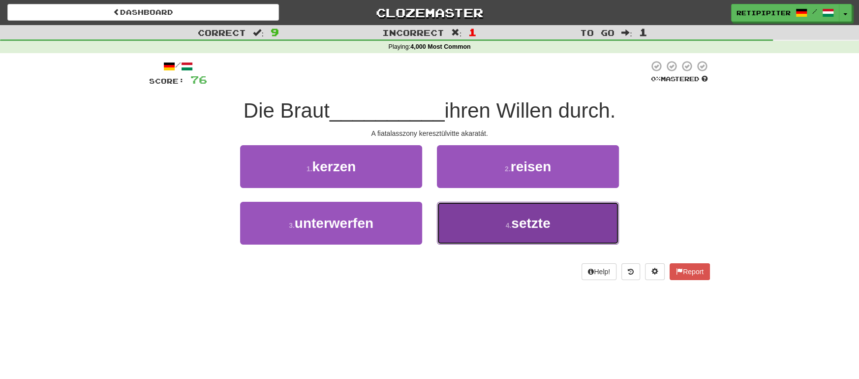
click at [550, 233] on button "4 . setzte" at bounding box center [528, 223] width 182 height 43
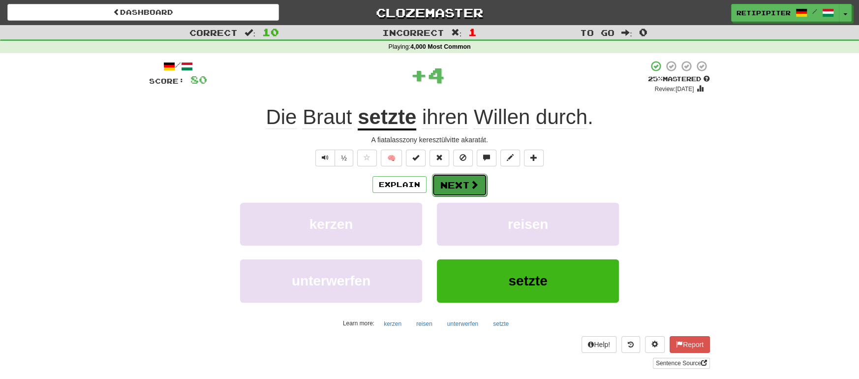
click at [441, 184] on button "Next" at bounding box center [459, 185] width 55 height 23
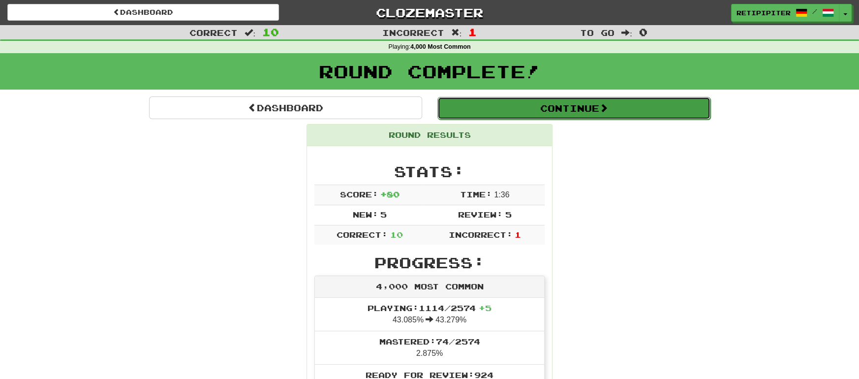
click at [576, 108] on button "Continue" at bounding box center [573, 108] width 273 height 23
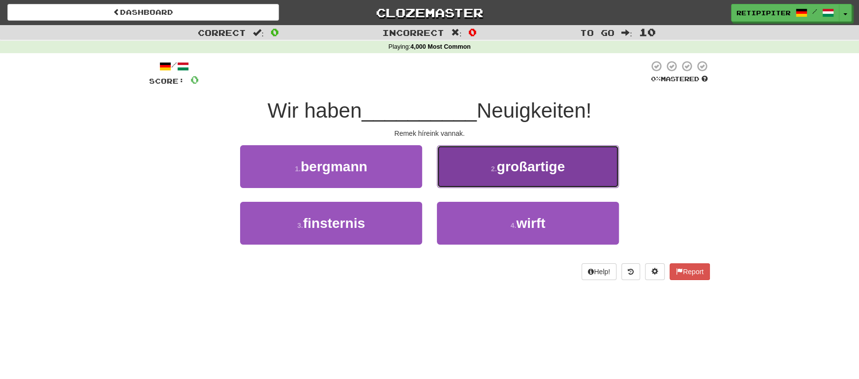
click at [541, 173] on span "großartige" at bounding box center [531, 166] width 68 height 15
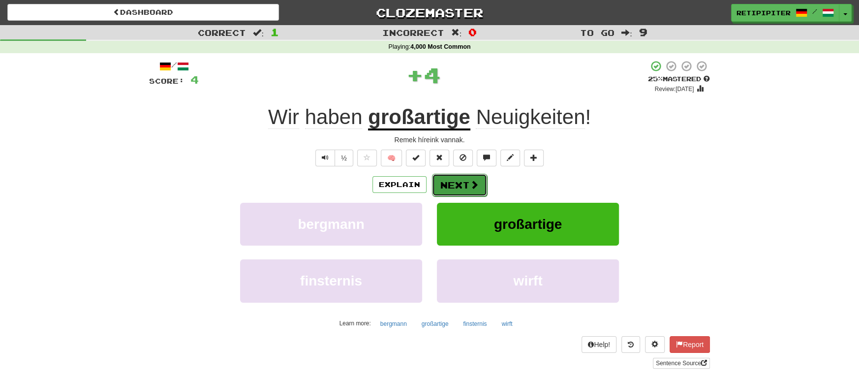
click at [465, 182] on button "Next" at bounding box center [459, 185] width 55 height 23
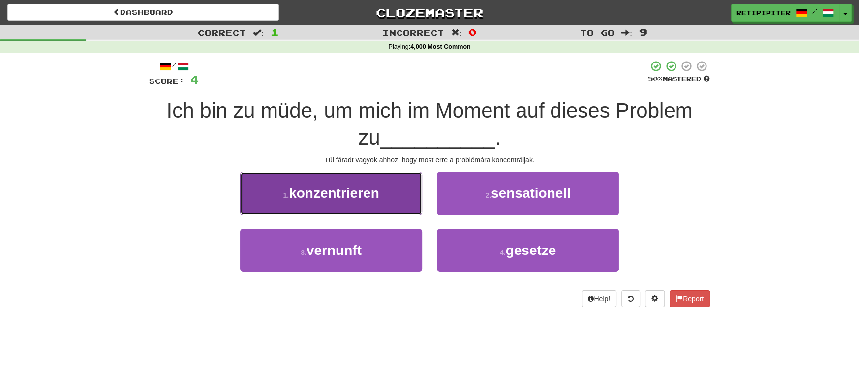
click at [381, 199] on button "1 . konzentrieren" at bounding box center [331, 193] width 182 height 43
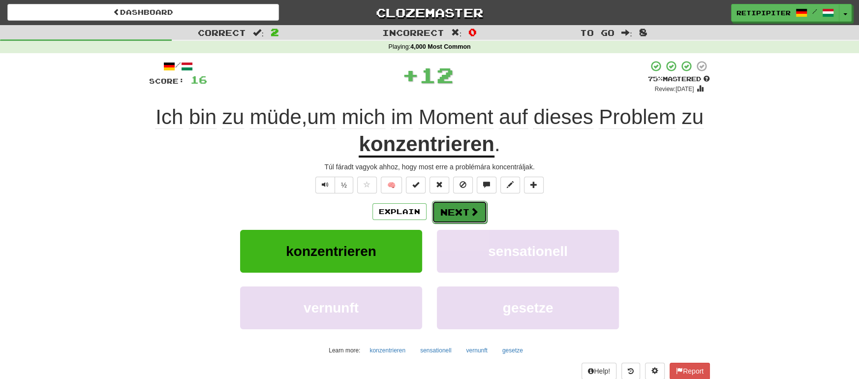
click at [473, 218] on button "Next" at bounding box center [459, 212] width 55 height 23
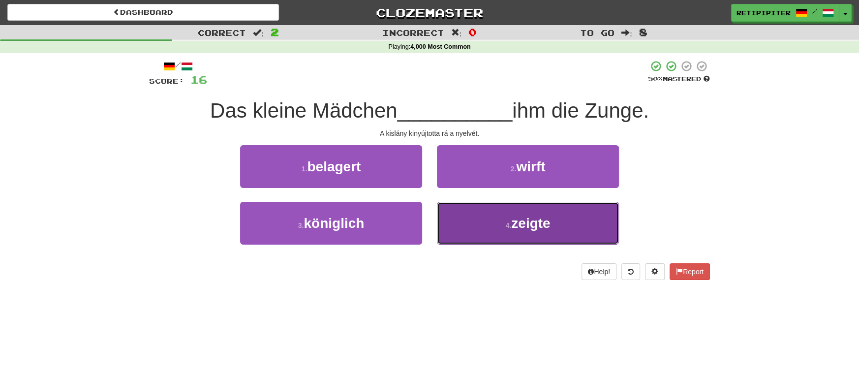
click at [528, 224] on span "zeigte" at bounding box center [530, 222] width 39 height 15
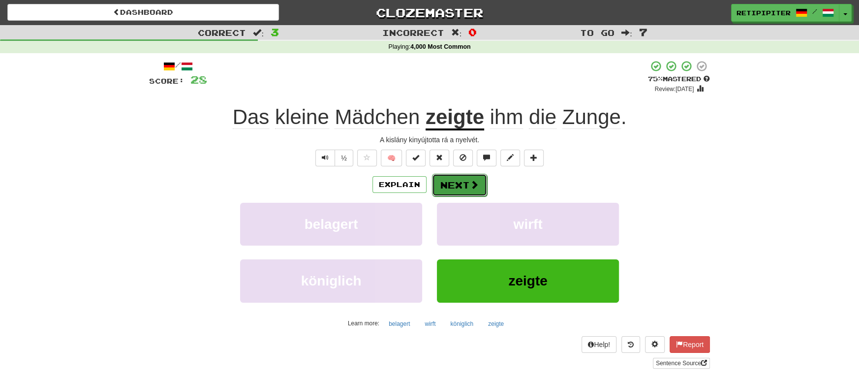
click at [470, 189] on span at bounding box center [474, 184] width 9 height 9
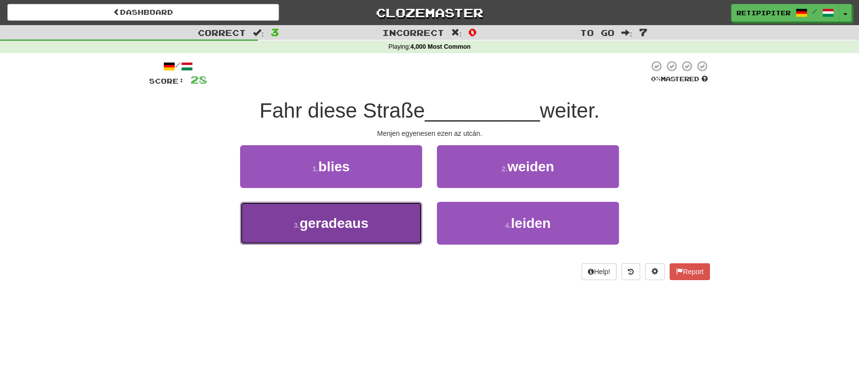
click at [363, 232] on button "3 . geradeaus" at bounding box center [331, 223] width 182 height 43
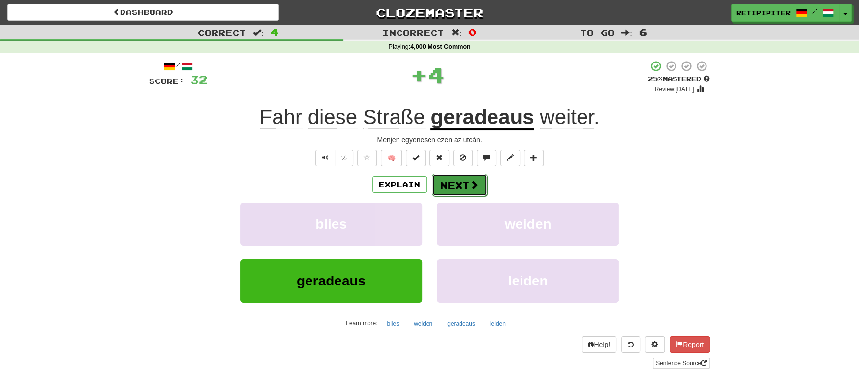
click at [460, 181] on button "Next" at bounding box center [459, 185] width 55 height 23
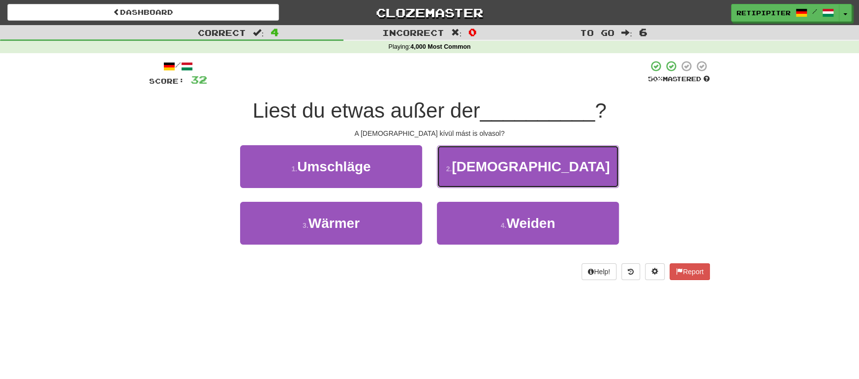
drag, startPoint x: 553, startPoint y: 167, endPoint x: 542, endPoint y: 170, distance: 12.2
click at [552, 169] on button "2 . Bibel" at bounding box center [528, 166] width 182 height 43
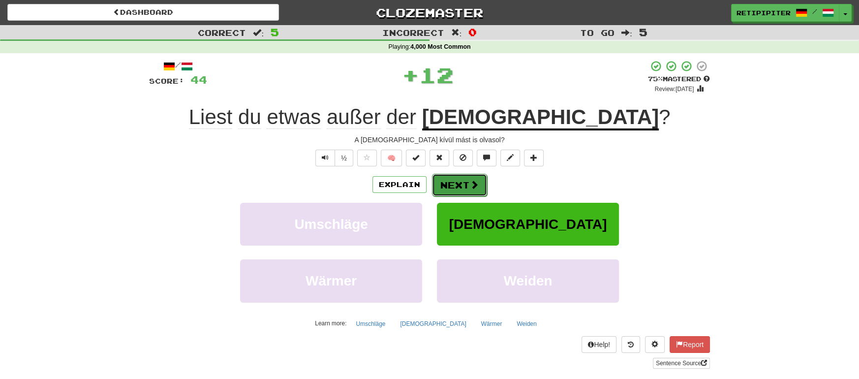
click at [458, 182] on button "Next" at bounding box center [459, 185] width 55 height 23
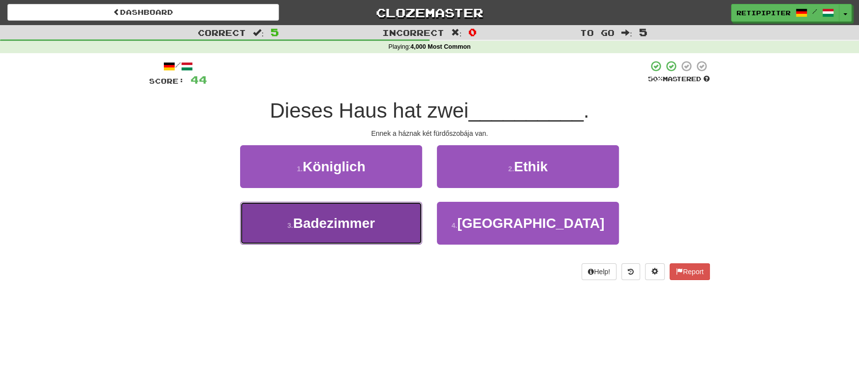
click at [388, 219] on button "3 . Badezimmer" at bounding box center [331, 223] width 182 height 43
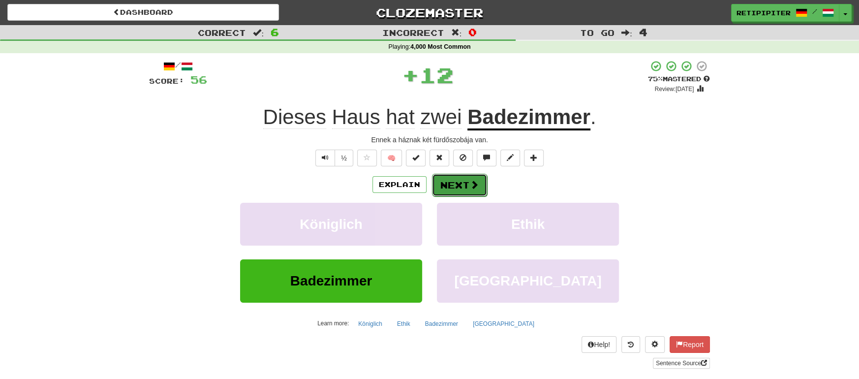
click at [461, 177] on button "Next" at bounding box center [459, 185] width 55 height 23
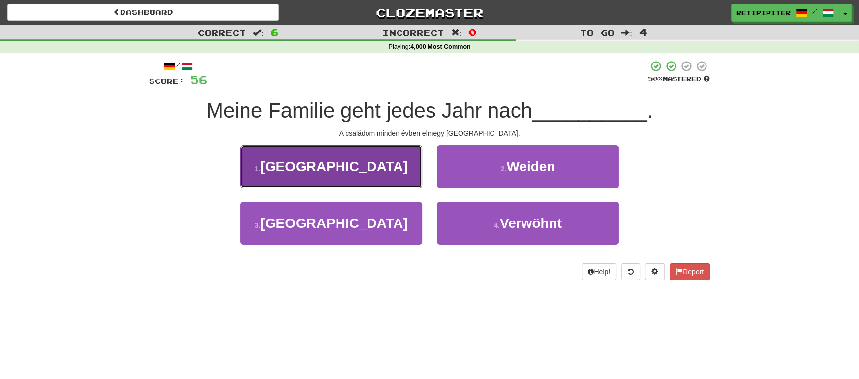
click at [358, 170] on button "1 . Italien" at bounding box center [331, 166] width 182 height 43
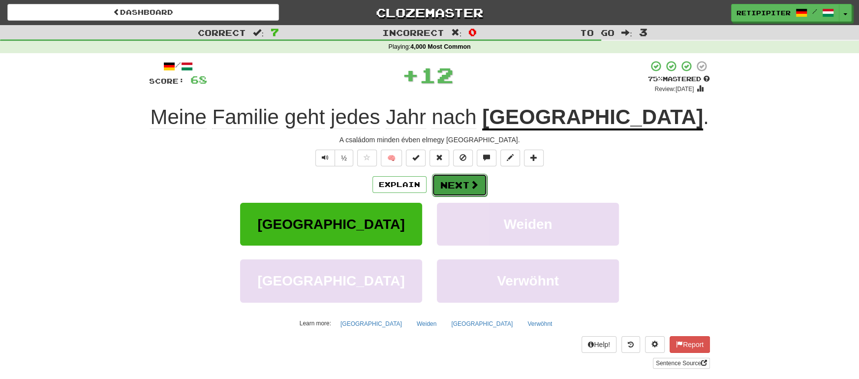
click at [465, 185] on button "Next" at bounding box center [459, 185] width 55 height 23
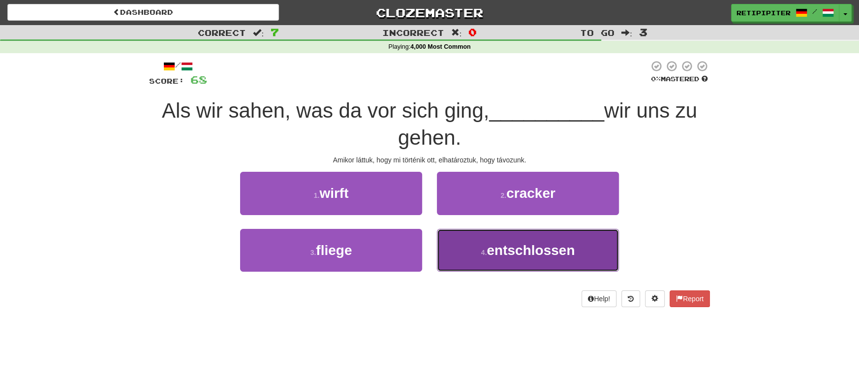
click at [522, 258] on button "4 . entschlossen" at bounding box center [528, 250] width 182 height 43
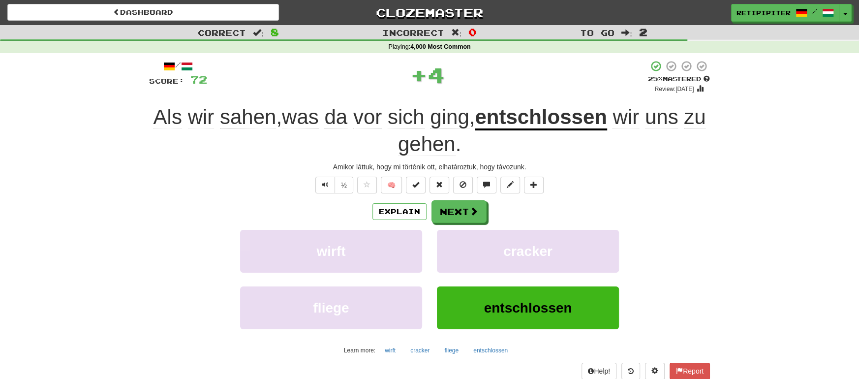
click at [591, 122] on u "entschlossen" at bounding box center [541, 117] width 132 height 25
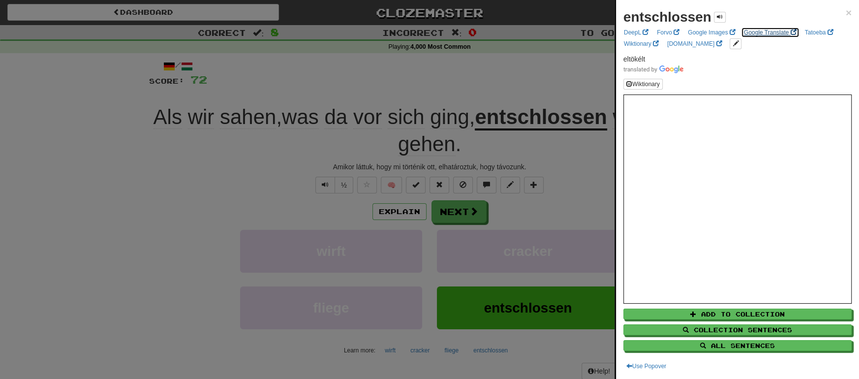
click at [772, 32] on link "Google Translate" at bounding box center [770, 32] width 59 height 11
click at [460, 218] on div at bounding box center [429, 189] width 859 height 379
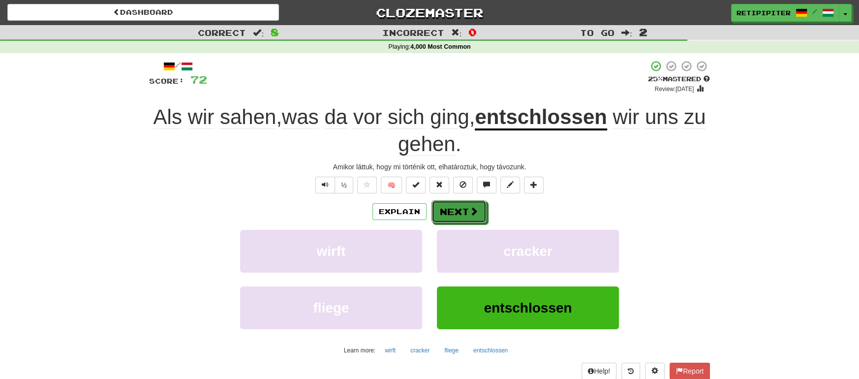
click at [460, 218] on button "Next" at bounding box center [458, 211] width 55 height 23
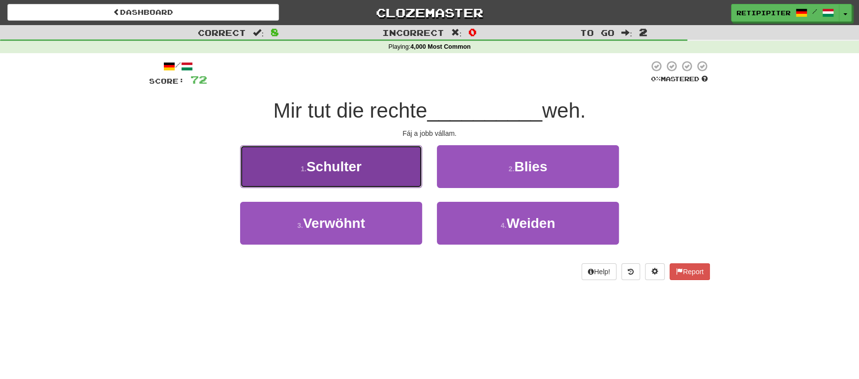
click at [368, 164] on button "1 . Schulter" at bounding box center [331, 166] width 182 height 43
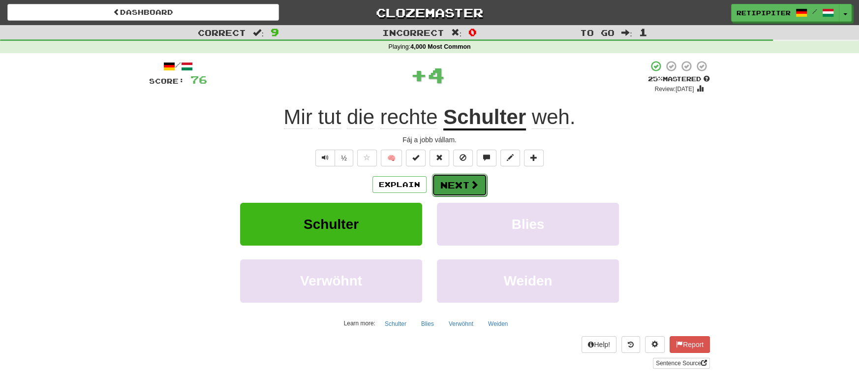
click at [460, 180] on button "Next" at bounding box center [459, 185] width 55 height 23
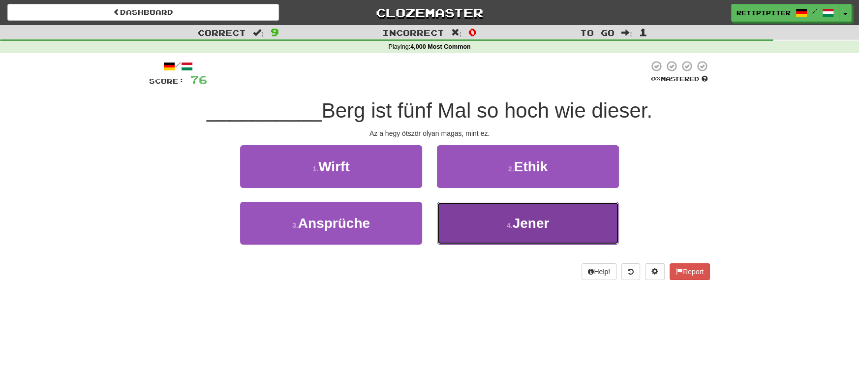
click at [544, 225] on span "Jener" at bounding box center [530, 222] width 37 height 15
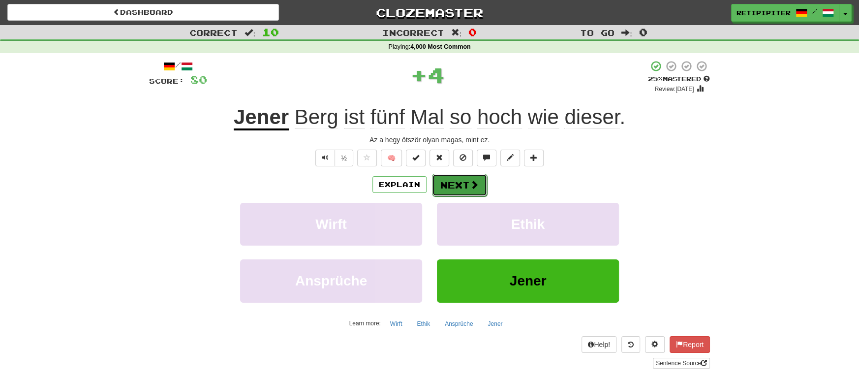
click at [463, 186] on button "Next" at bounding box center [459, 185] width 55 height 23
